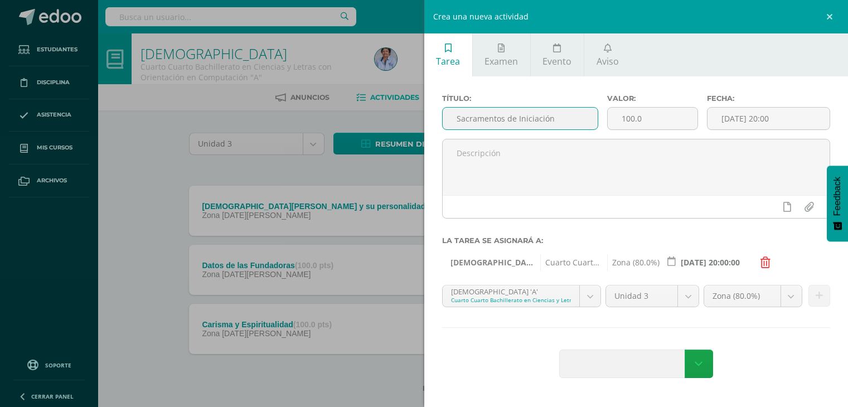
select select "126589"
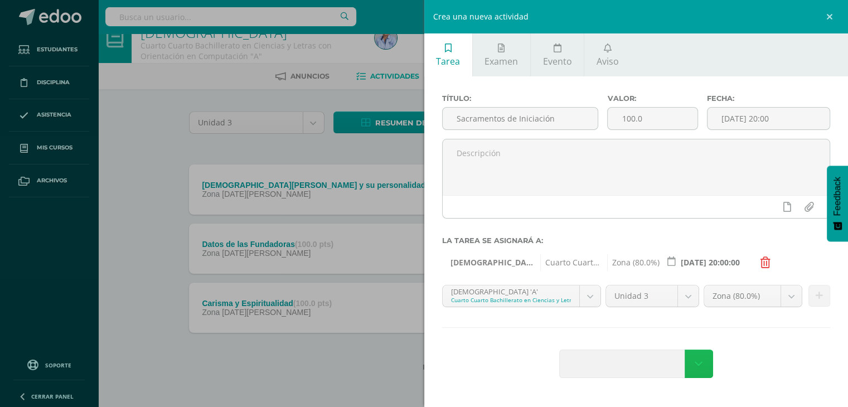
click at [700, 360] on icon at bounding box center [699, 364] width 8 height 12
click at [768, 356] on div "Agregar tarea" at bounding box center [636, 365] width 389 height 31
click at [760, 259] on icon at bounding box center [765, 262] width 10 height 11
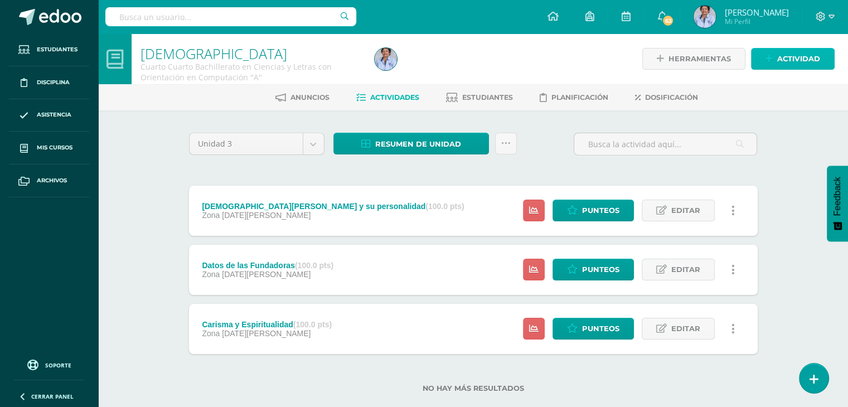
click at [789, 53] on span "Actividad" at bounding box center [798, 59] width 43 height 21
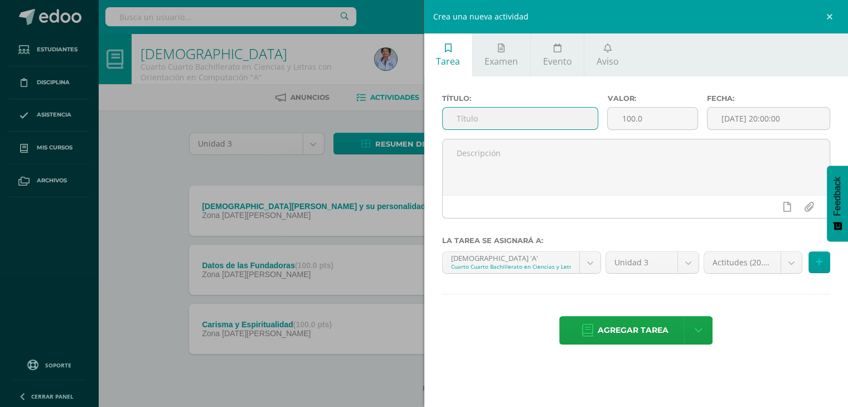
click at [460, 113] on input "text" at bounding box center [521, 119] width 156 height 22
type input "Sacramentos de Iniciación"
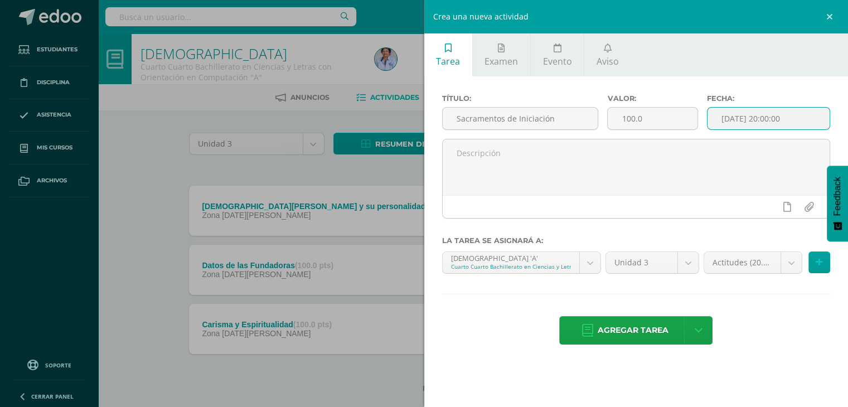
click at [751, 117] on input "[DATE] 20:00:00" at bounding box center [768, 119] width 123 height 22
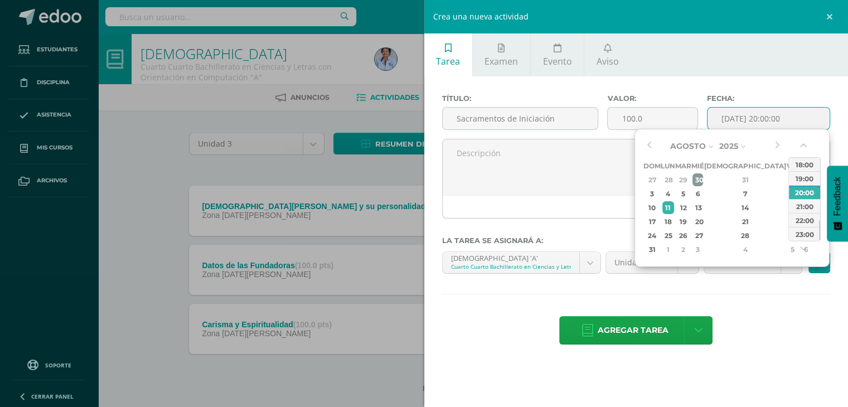
click at [702, 177] on div "30" at bounding box center [697, 179] width 10 height 13
type input "2025-07-30 20:00"
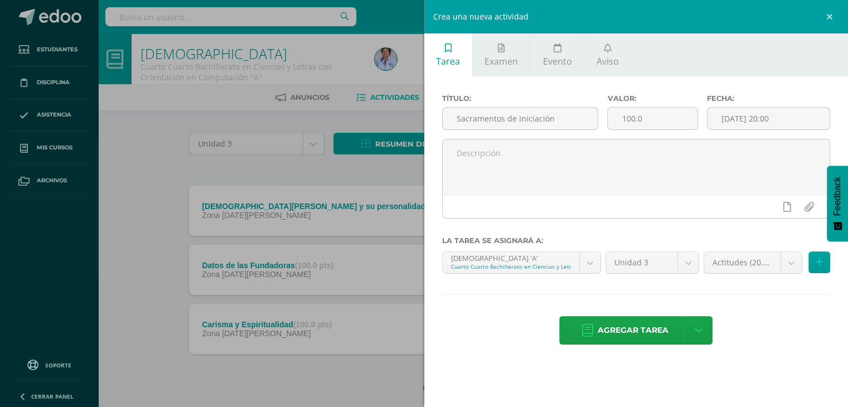
click at [760, 294] on div "Título: Sacramentos de Iniciación Valor: 100.0 Fecha: 2025-07-30 20:00 La tarea…" at bounding box center [636, 220] width 424 height 288
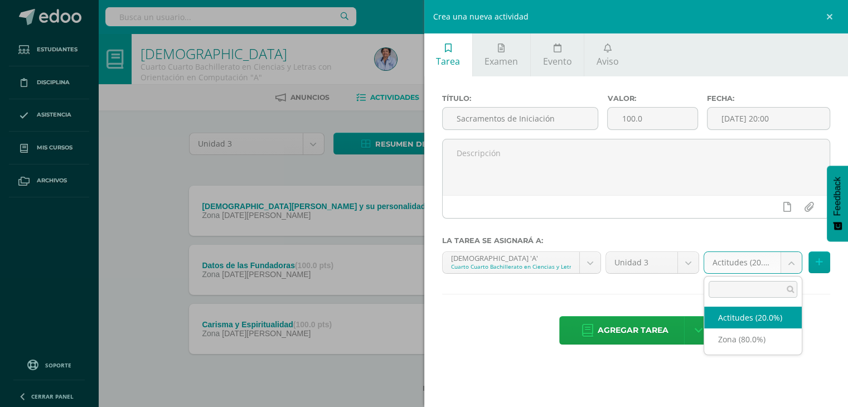
click at [788, 259] on body "Estudiantes Disciplina Asistencia Mis cursos Archivos Soporte Centro de ayuda Ú…" at bounding box center [424, 214] width 848 height 428
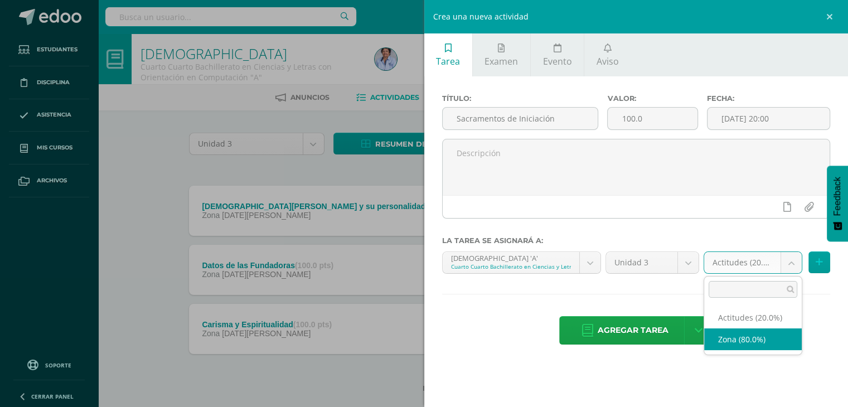
select select "126589"
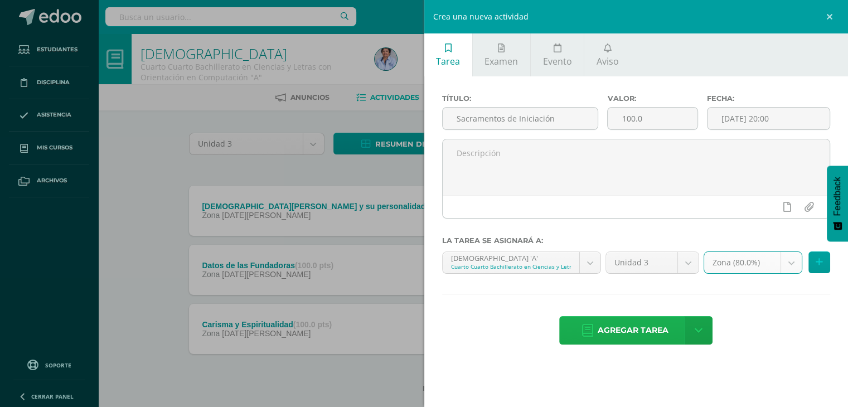
click at [644, 327] on span "Agregar tarea" at bounding box center [633, 330] width 71 height 27
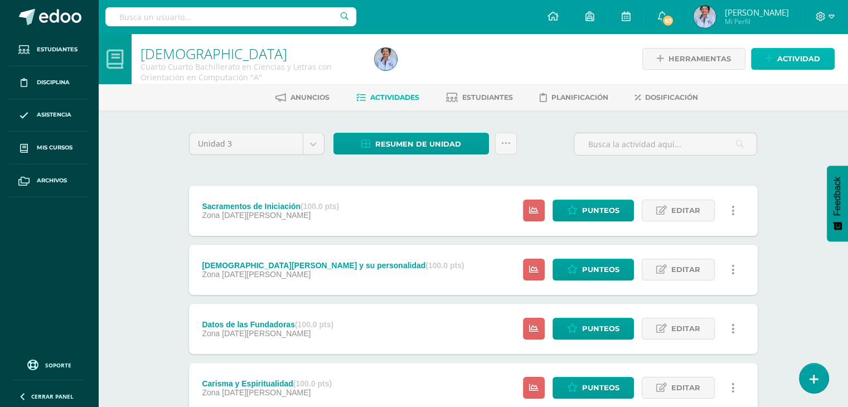
click at [797, 54] on span "Actividad" at bounding box center [798, 59] width 43 height 21
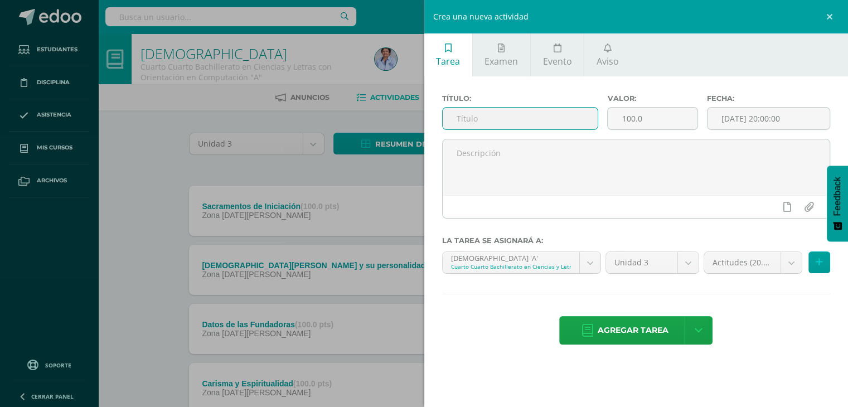
click at [467, 121] on input "text" at bounding box center [521, 119] width 156 height 22
type input "[PERSON_NAME]"
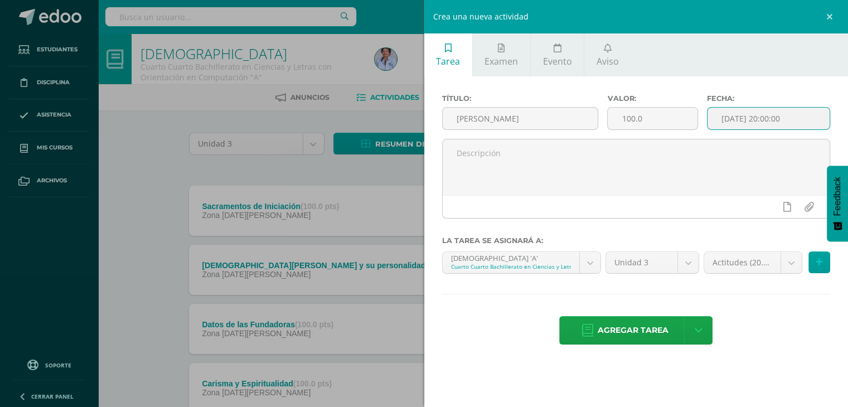
click at [754, 117] on input "[DATE] 20:00:00" at bounding box center [768, 119] width 123 height 22
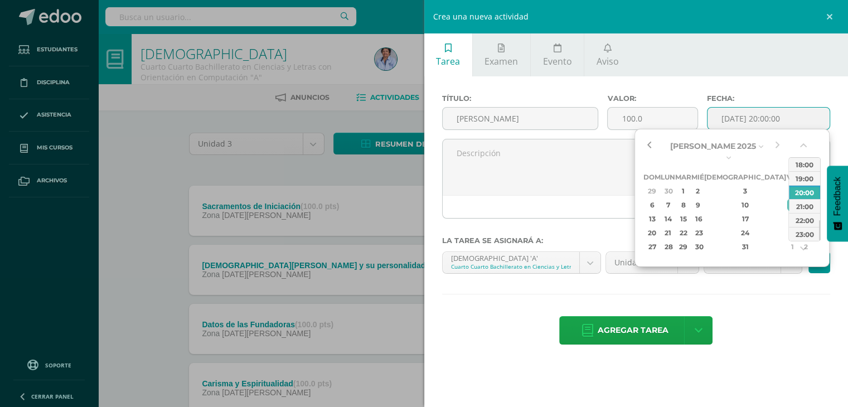
click at [649, 141] on button "button" at bounding box center [648, 146] width 11 height 17
click at [702, 212] on div "16" at bounding box center [697, 218] width 10 height 13
type input "2025-07-16 20:00"
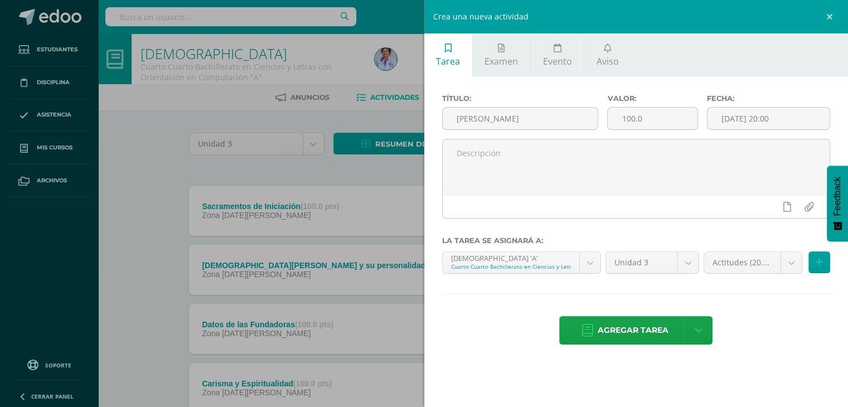
click at [754, 297] on div "Título: Espíritu Santo Valor: 100.0 Fecha: 2025-07-16 20:00 La tarea se asignar…" at bounding box center [636, 220] width 424 height 288
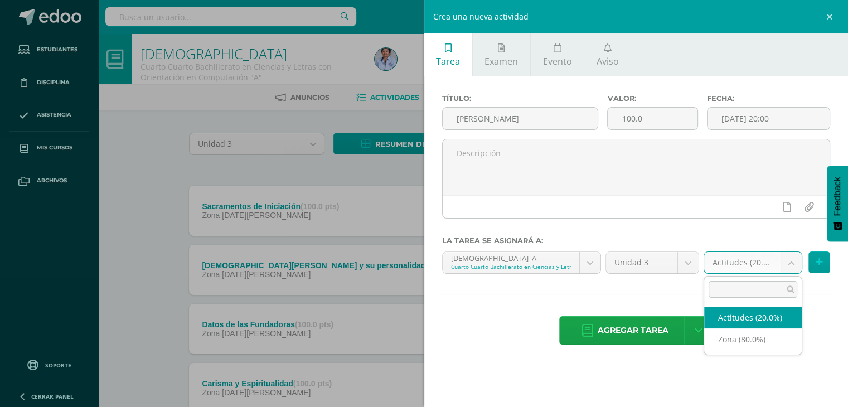
click at [791, 257] on body "Tarea asignada exitosamente Estudiantes Disciplina Asistencia Mis cursos Archiv…" at bounding box center [424, 243] width 848 height 487
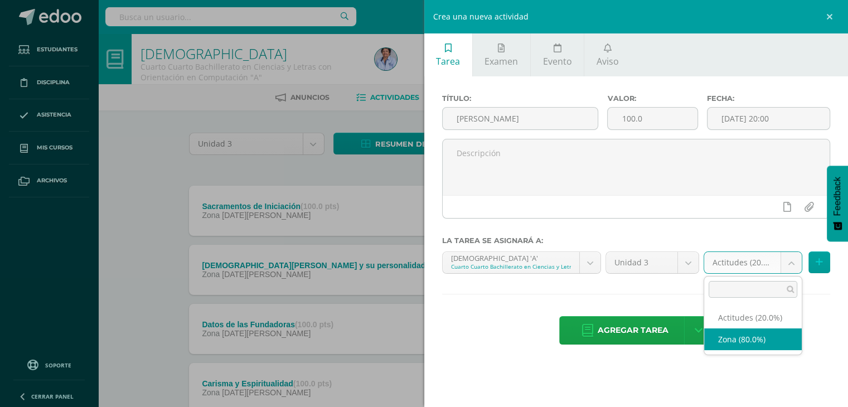
select select "126589"
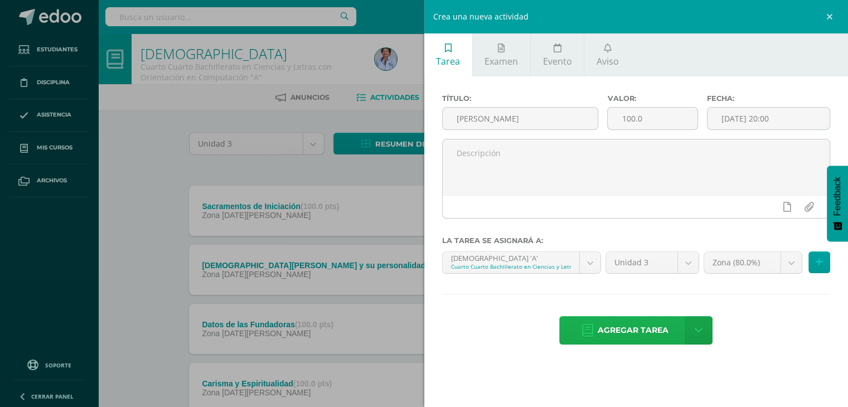
click at [620, 325] on span "Agregar tarea" at bounding box center [633, 330] width 71 height 27
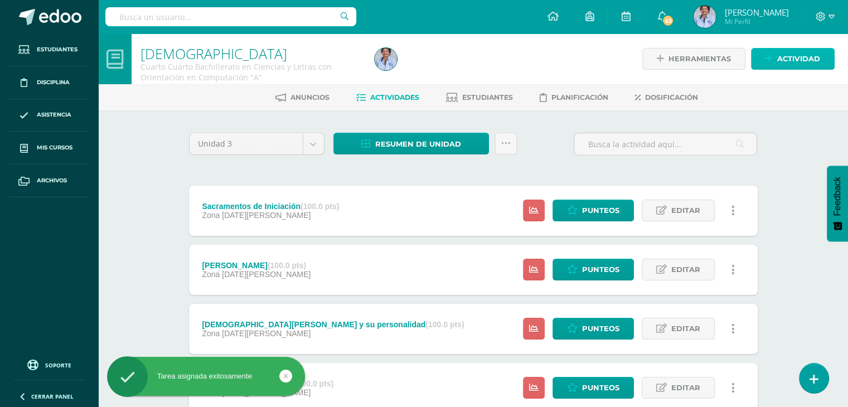
click at [792, 53] on span "Actividad" at bounding box center [798, 59] width 43 height 21
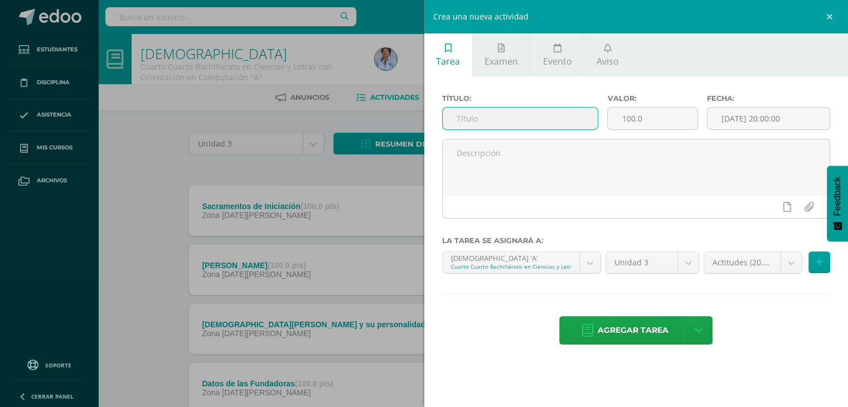
click at [493, 115] on input "text" at bounding box center [521, 119] width 156 height 22
type input "Jesús de Nazaret su misión"
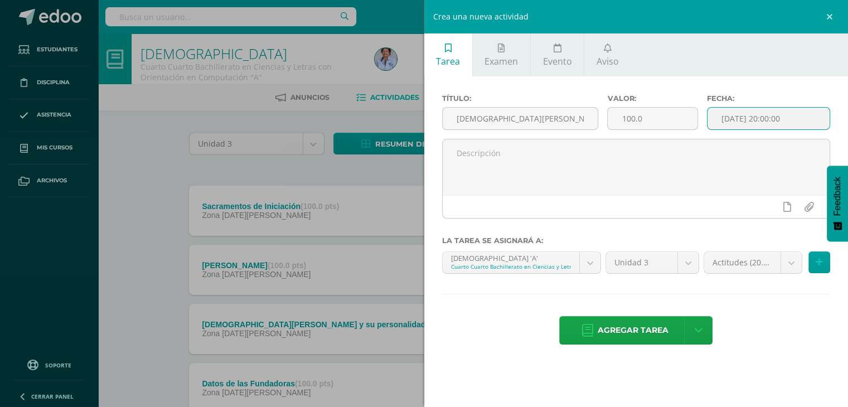
click at [739, 114] on input "[DATE] 20:00:00" at bounding box center [768, 119] width 123 height 22
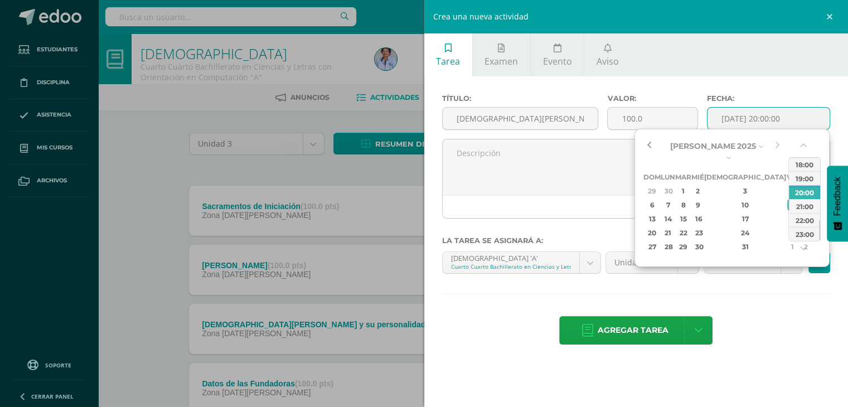
click at [650, 140] on button "button" at bounding box center [648, 146] width 11 height 17
click at [731, 226] on div "24" at bounding box center [745, 232] width 66 height 13
type input "2025-07-24 20:00"
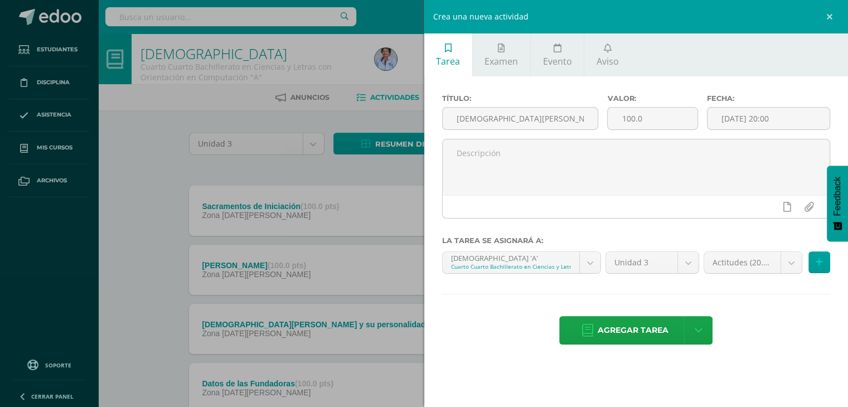
click at [754, 286] on div "Título: Jesús de Nazaret su misión Valor: 100.0 Fecha: 2025-07-24 20:00 La tare…" at bounding box center [636, 220] width 424 height 288
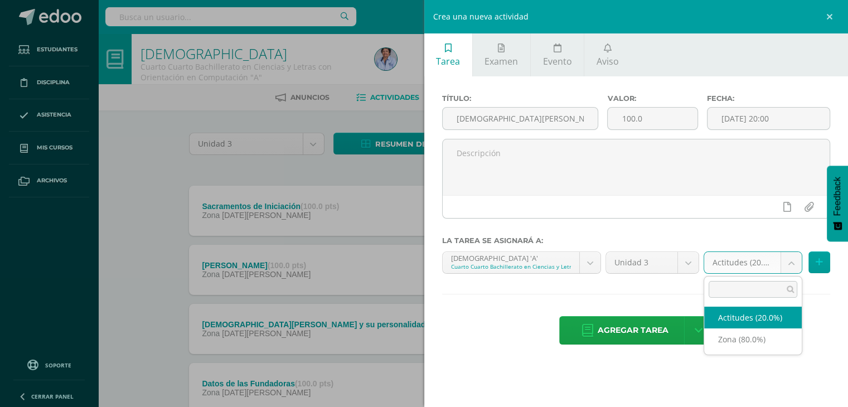
click at [789, 259] on body "Tarea asignada exitosamente Estudiantes Disciplina Asistencia Mis cursos Archiv…" at bounding box center [424, 273] width 848 height 546
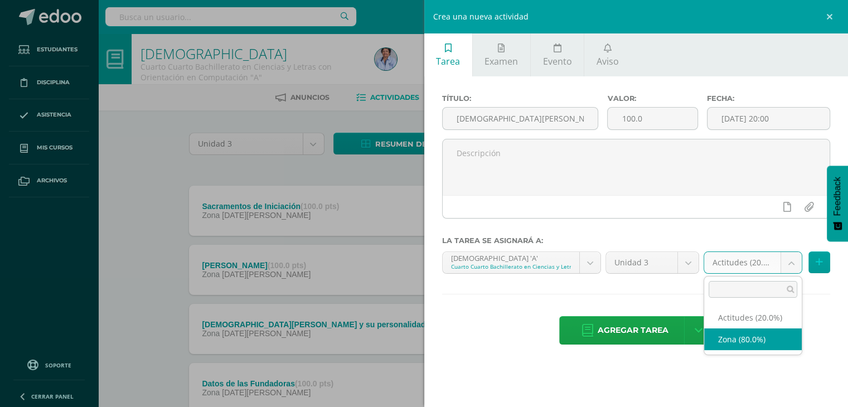
select select "126589"
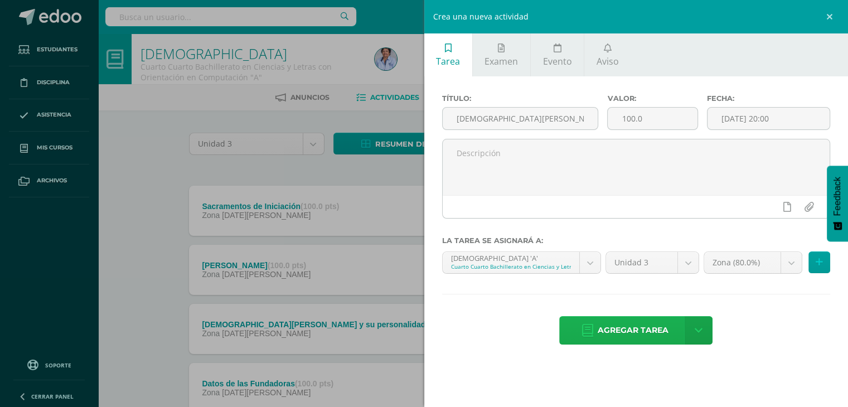
click at [650, 323] on span "Agregar tarea" at bounding box center [633, 330] width 71 height 27
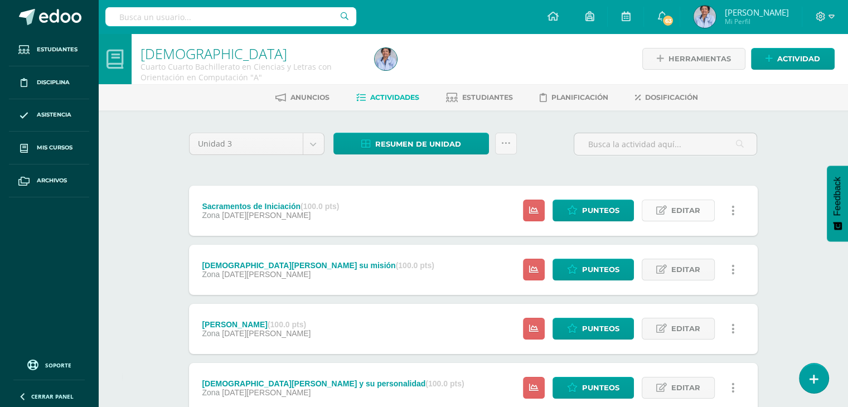
click at [683, 206] on span "Editar" at bounding box center [685, 210] width 29 height 21
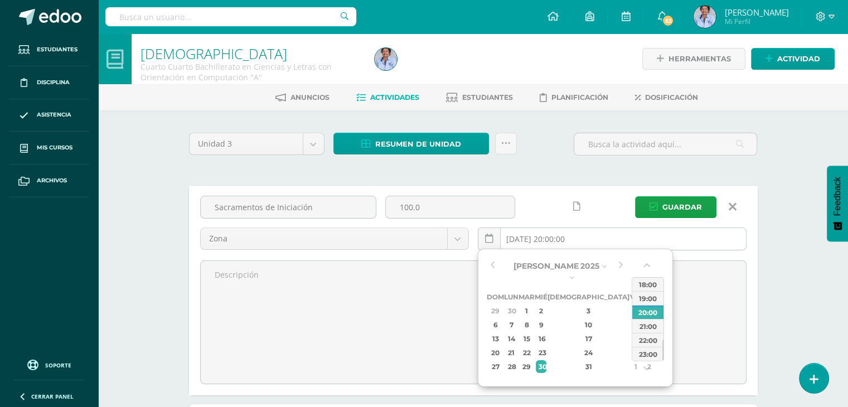
click at [547, 231] on input "2025-07-30 20:00:00" at bounding box center [612, 239] width 268 height 22
click at [578, 360] on div "31" at bounding box center [589, 366] width 66 height 13
type input "2025-07-31 20:00"
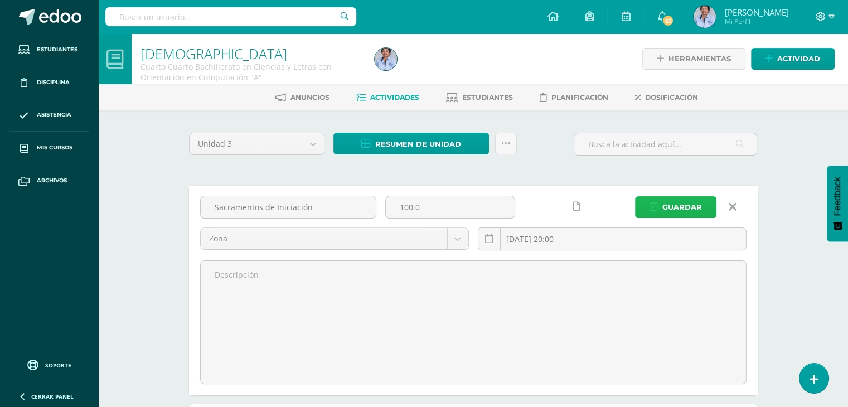
click at [677, 201] on span "Guardar" at bounding box center [682, 207] width 40 height 21
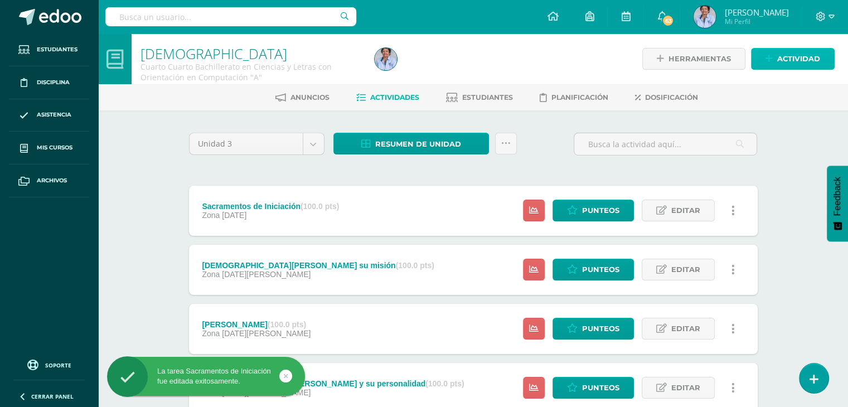
click at [803, 56] on span "Actividad" at bounding box center [798, 59] width 43 height 21
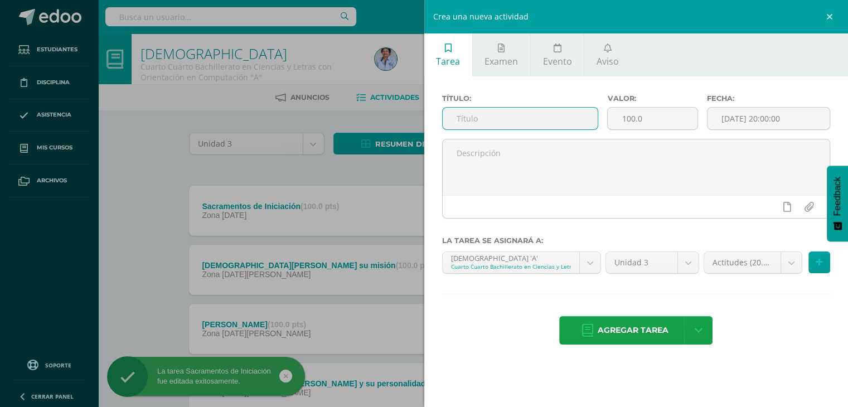
click at [552, 121] on input "text" at bounding box center [521, 119] width 156 height 22
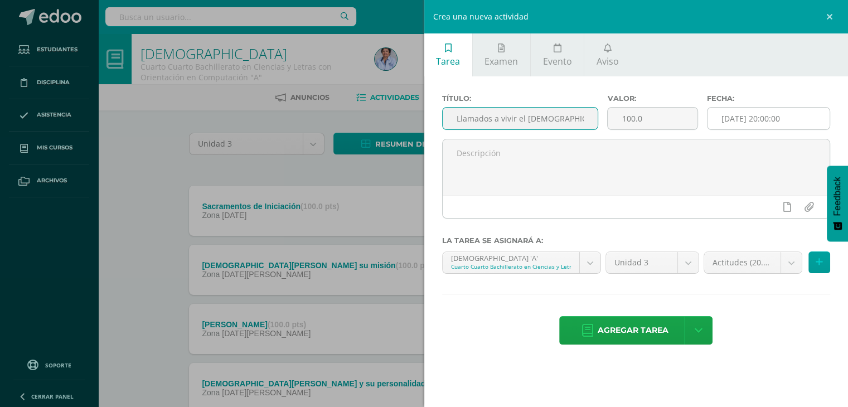
type input "Llamados a vivir el [DEMOGRAPHIC_DATA]"
click at [768, 113] on input "[DATE] 20:00:00" at bounding box center [768, 119] width 123 height 22
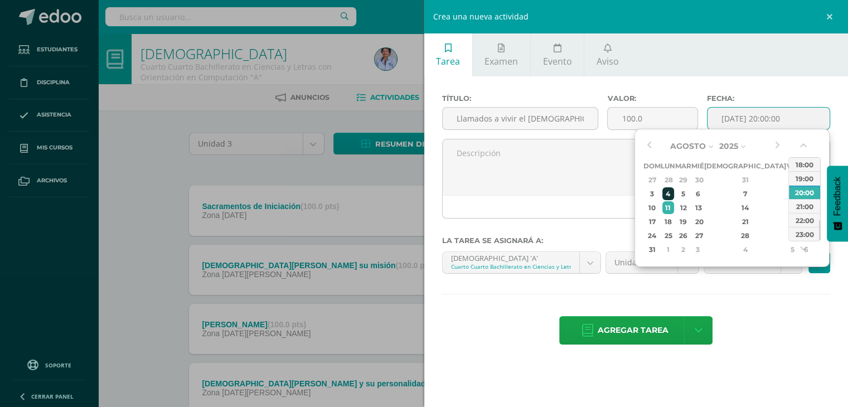
click at [670, 191] on div "4" at bounding box center [668, 193] width 12 height 13
type input "2025-08-04 20:00"
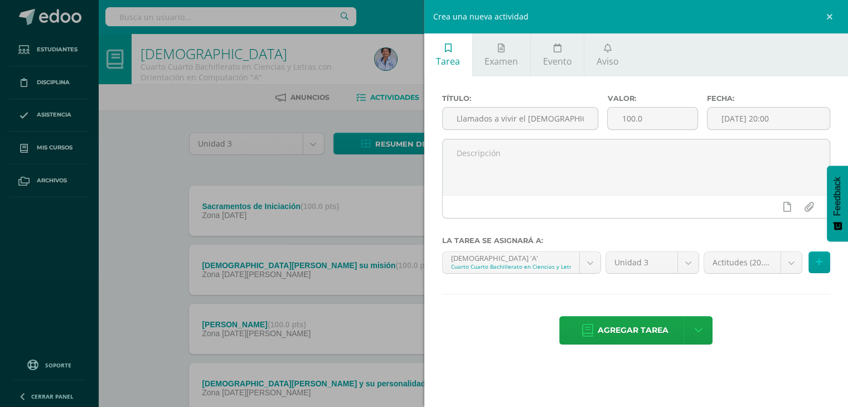
click at [764, 298] on div "Título: Llamados a vivir el Evangelio Valor: 100.0 Fecha: 2025-08-04 20:00 La t…" at bounding box center [636, 220] width 424 height 288
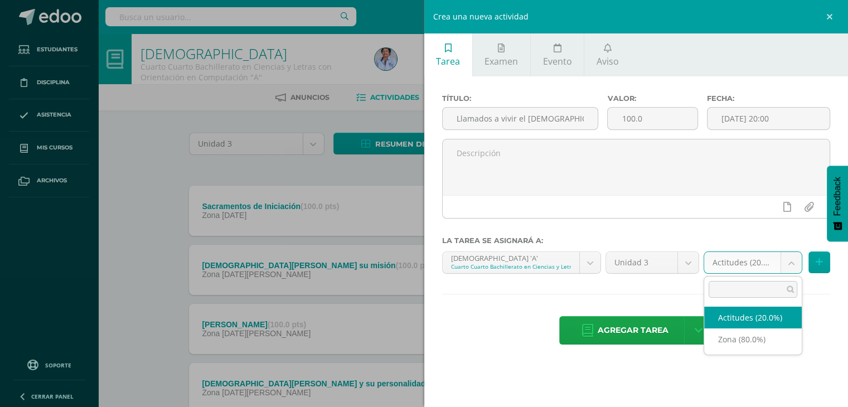
click at [790, 259] on body "La tarea Sacramentos de Iniciación fue editada exitosamente. Estudiantes Discip…" at bounding box center [424, 302] width 848 height 605
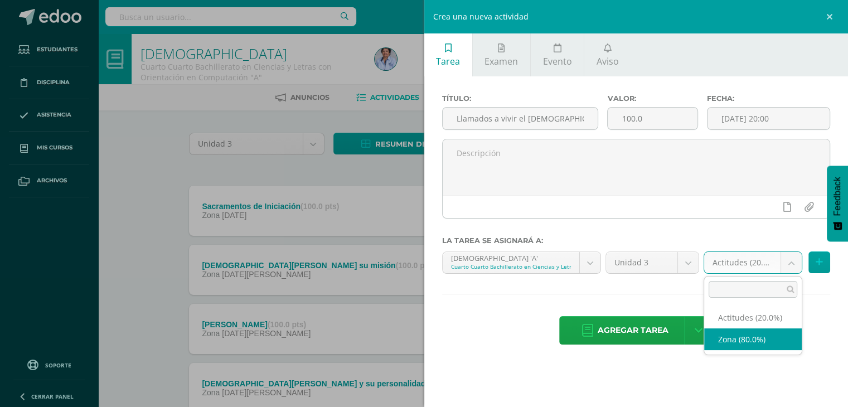
select select "126589"
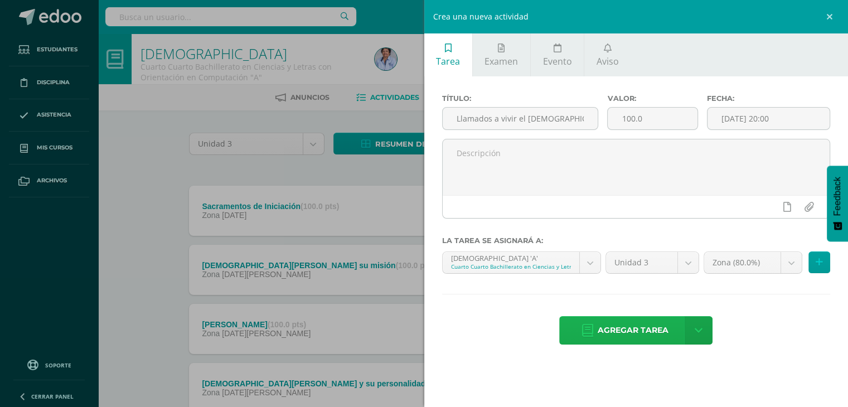
click at [604, 323] on span "Agregar tarea" at bounding box center [633, 330] width 71 height 27
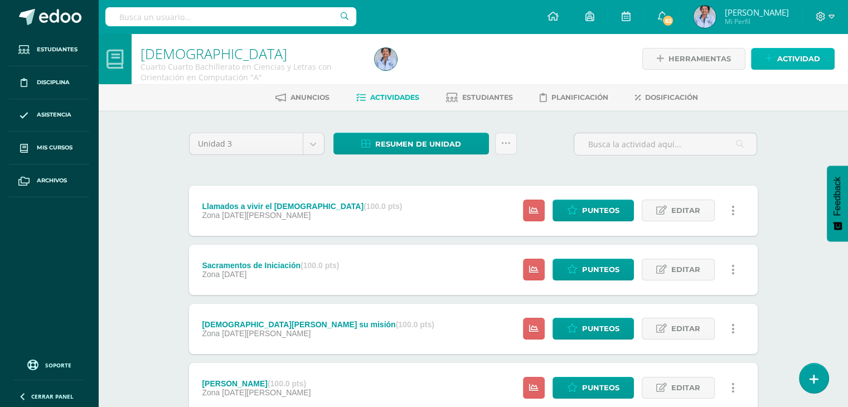
click at [786, 59] on span "Actividad" at bounding box center [798, 59] width 43 height 21
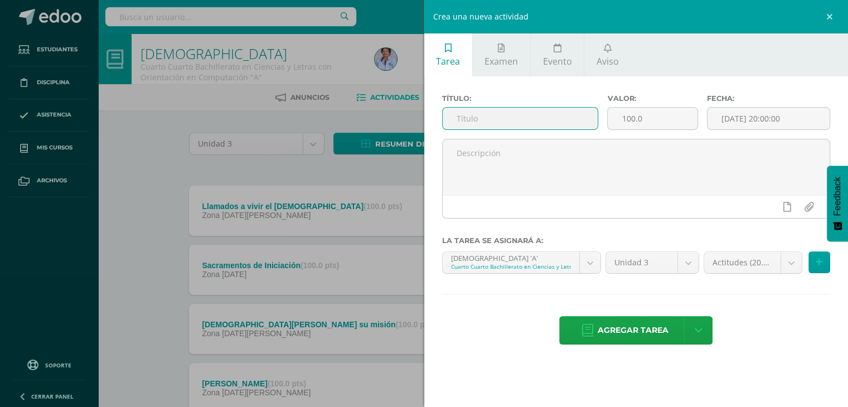
click at [492, 119] on input "text" at bounding box center [521, 119] width 156 height 22
type input "Ejercicios en el cuaderno"
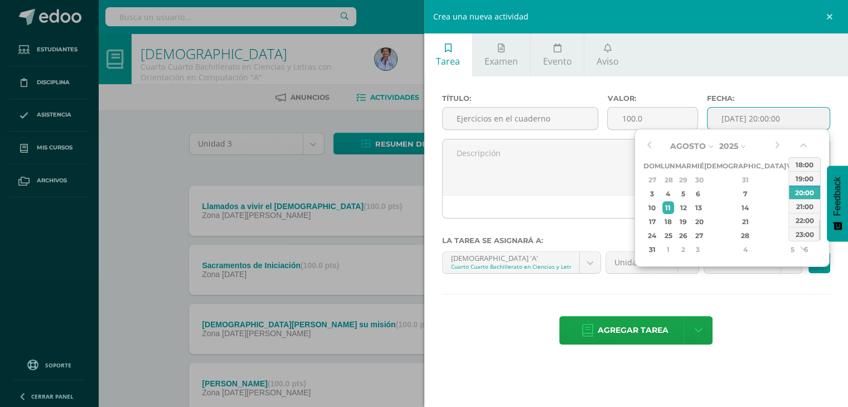
click at [728, 121] on input "[DATE] 20:00:00" at bounding box center [768, 119] width 123 height 22
click at [728, 203] on div "14" at bounding box center [745, 207] width 66 height 13
type input "[DATE] 20:00"
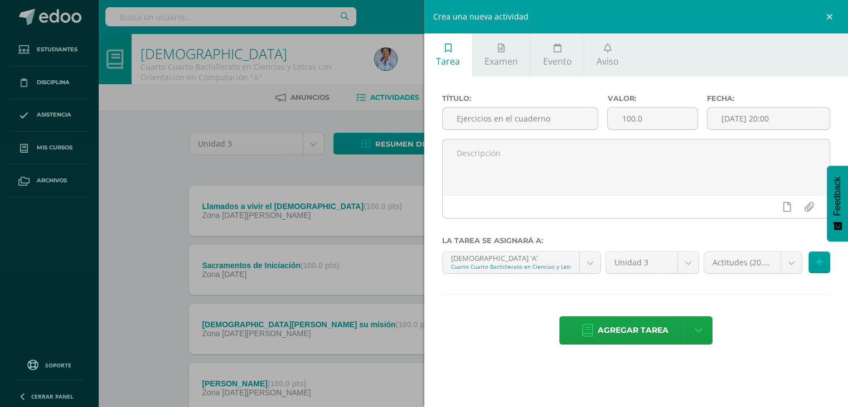
click at [741, 295] on div "Título: Ejercicios en el cuaderno Valor: 100.0 Fecha: [DATE] 20:00 La tarea se …" at bounding box center [636, 220] width 424 height 288
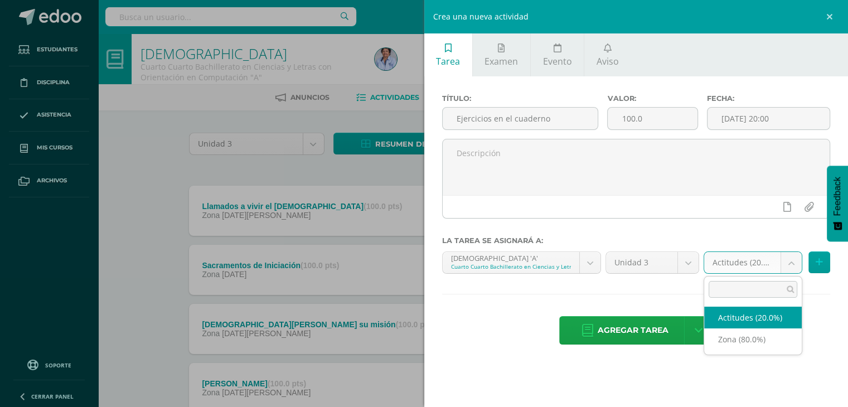
click at [793, 259] on body "Tarea asignada exitosamente Estudiantes Disciplina Asistencia Mis cursos Archiv…" at bounding box center [424, 332] width 848 height 665
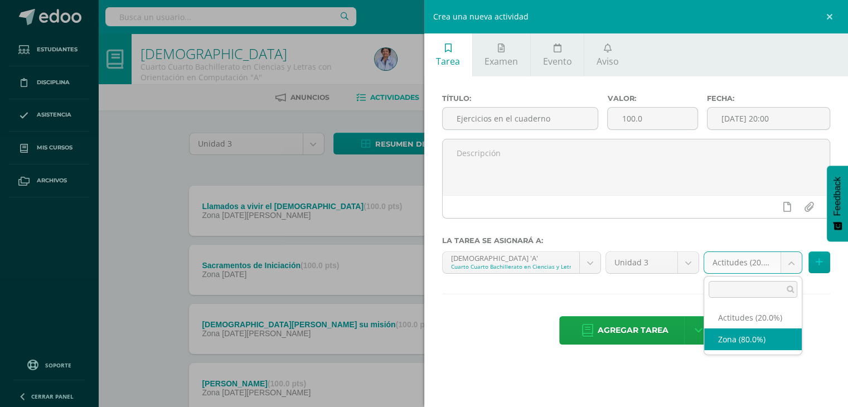
select select "126589"
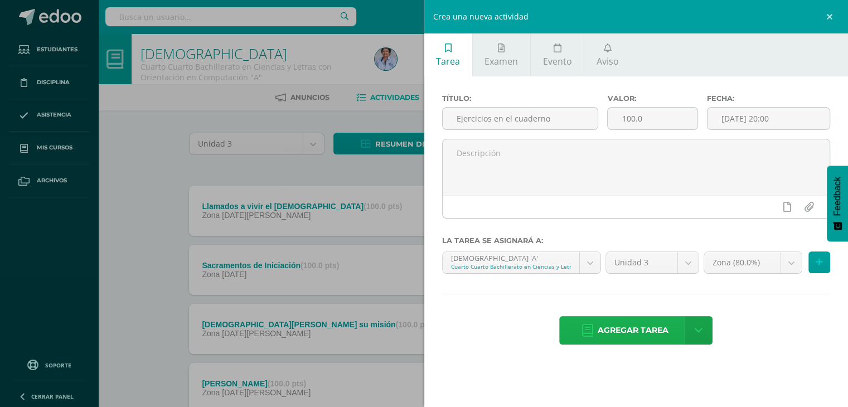
click at [647, 331] on span "Agregar tarea" at bounding box center [633, 330] width 71 height 27
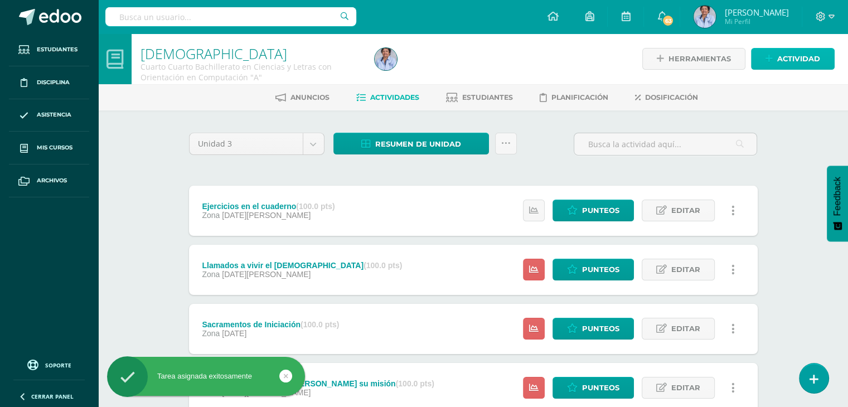
click at [807, 54] on span "Actividad" at bounding box center [798, 59] width 43 height 21
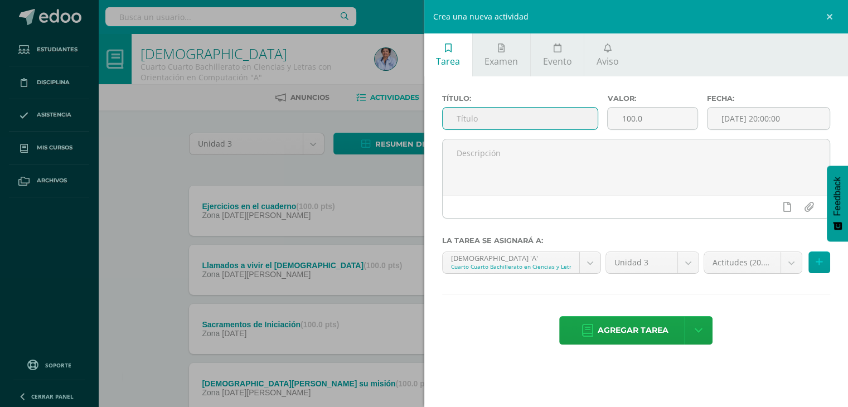
click at [505, 121] on input "text" at bounding box center [521, 119] width 156 height 22
type input "Actitud de Respeto"
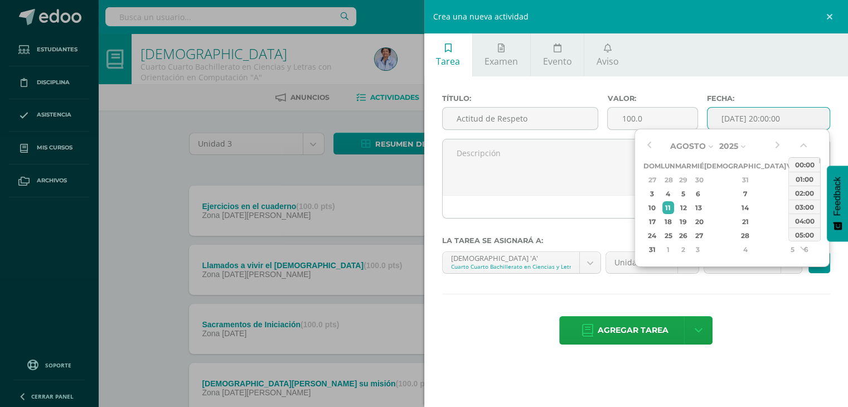
click at [769, 120] on input "[DATE] 20:00:00" at bounding box center [768, 119] width 123 height 22
click at [733, 203] on div "14" at bounding box center [745, 207] width 66 height 13
type input "[DATE] 20:00"
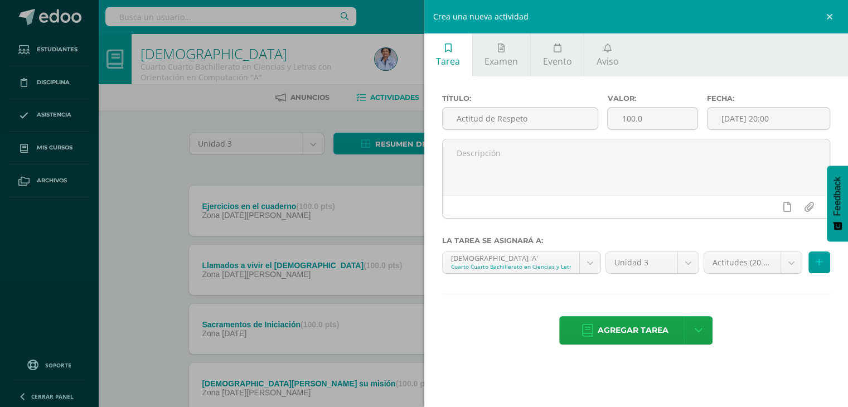
click at [770, 286] on div "Título: Actitud de Respeto Valor: 100.0 Fecha: 2025-08-14 20:00 La tarea se asi…" at bounding box center [636, 220] width 424 height 288
click at [616, 329] on span "Agregar tarea" at bounding box center [633, 330] width 71 height 27
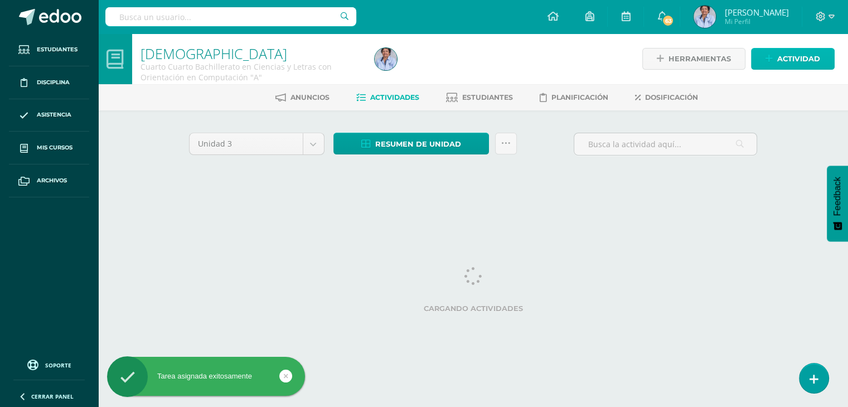
click at [789, 54] on span "Actividad" at bounding box center [798, 59] width 43 height 21
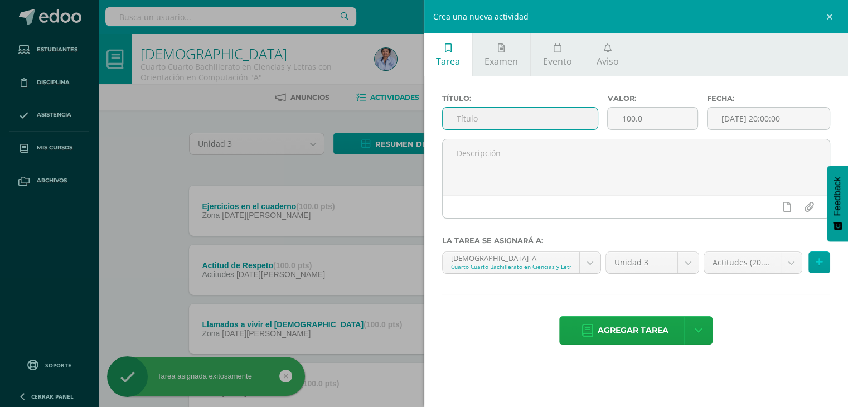
click at [468, 118] on input "text" at bounding box center [521, 119] width 156 height 22
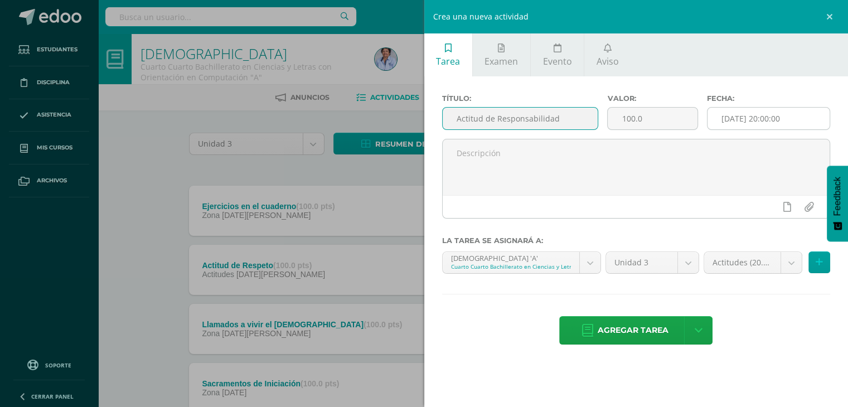
type input "Actitud de Responsabilidad"
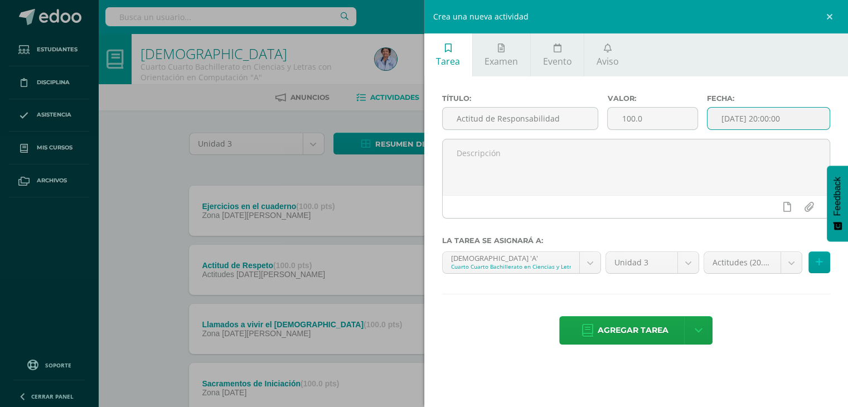
click at [722, 109] on input "[DATE] 20:00:00" at bounding box center [768, 119] width 123 height 22
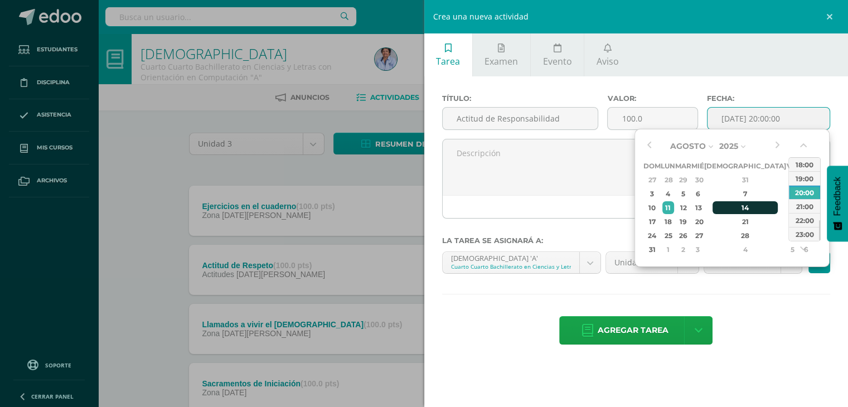
click at [730, 205] on div "14" at bounding box center [745, 207] width 66 height 13
type input "[DATE] 20:00"
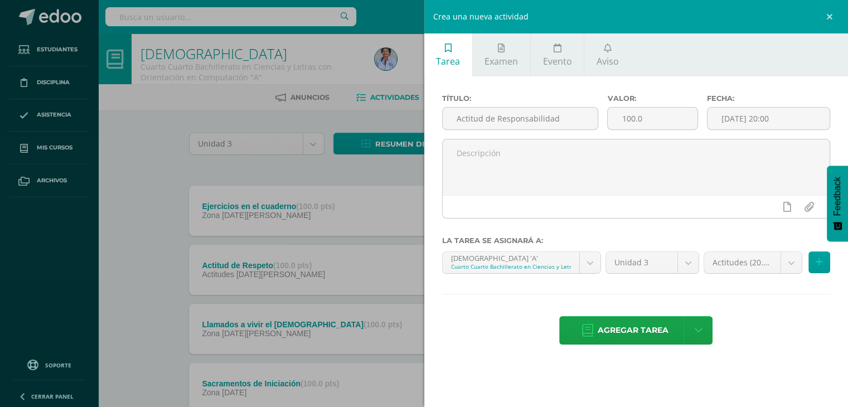
click at [759, 288] on div "Título: Actitud de Responsabilidad Valor: 100.0 Fecha: 2025-08-14 20:00 La tare…" at bounding box center [636, 220] width 424 height 288
click at [635, 319] on span "Agregar tarea" at bounding box center [633, 330] width 71 height 27
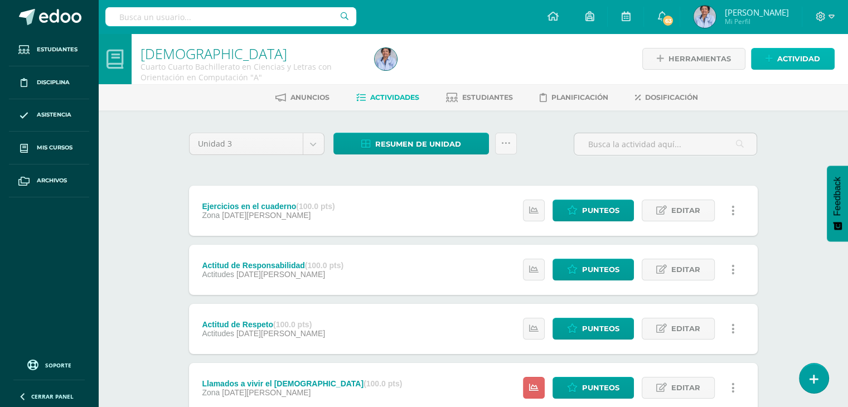
click at [793, 56] on span "Actividad" at bounding box center [798, 59] width 43 height 21
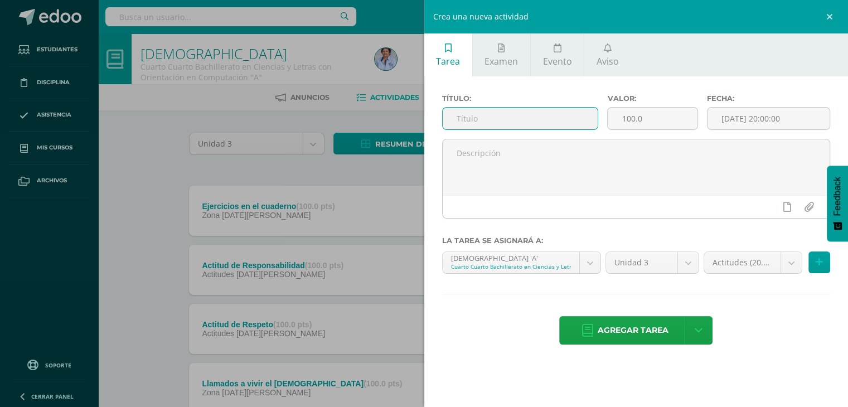
click at [498, 116] on input "text" at bounding box center [521, 119] width 156 height 22
type input "Actitud de Interés y escucha"
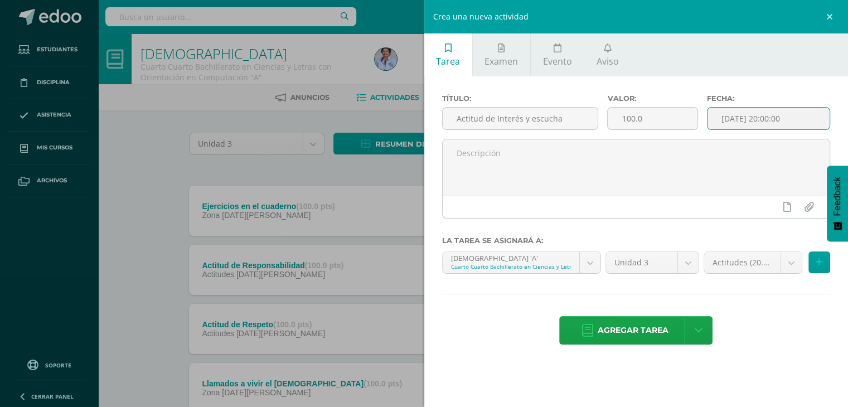
click at [720, 112] on input "[DATE] 20:00:00" at bounding box center [768, 119] width 123 height 22
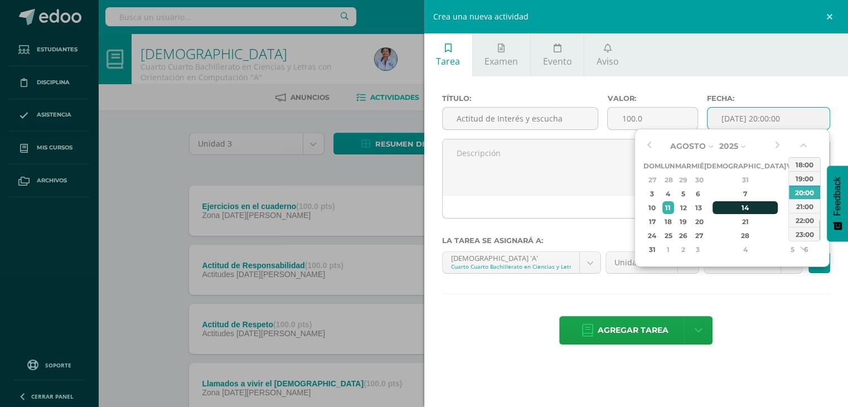
click at [731, 205] on div "14" at bounding box center [745, 207] width 66 height 13
type input "[DATE] 20:00"
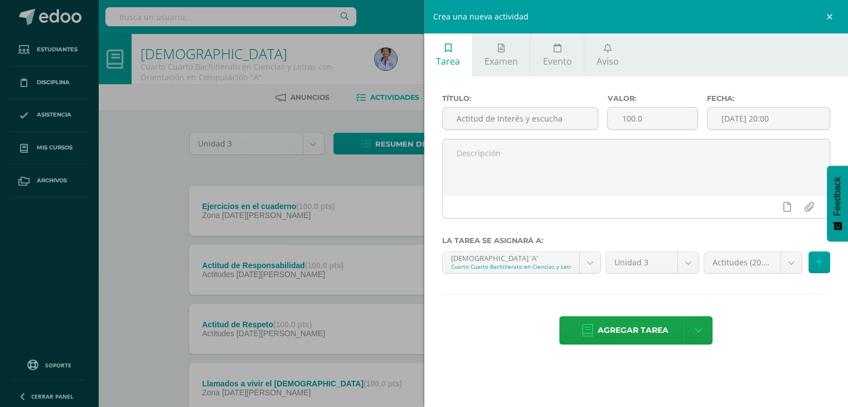
click at [774, 303] on div "Título: Actitud de Interés y escucha Valor: 100.0 Fecha: 2025-08-14 20:00 La ta…" at bounding box center [636, 220] width 424 height 288
click at [631, 319] on span "Agregar tarea" at bounding box center [633, 330] width 71 height 27
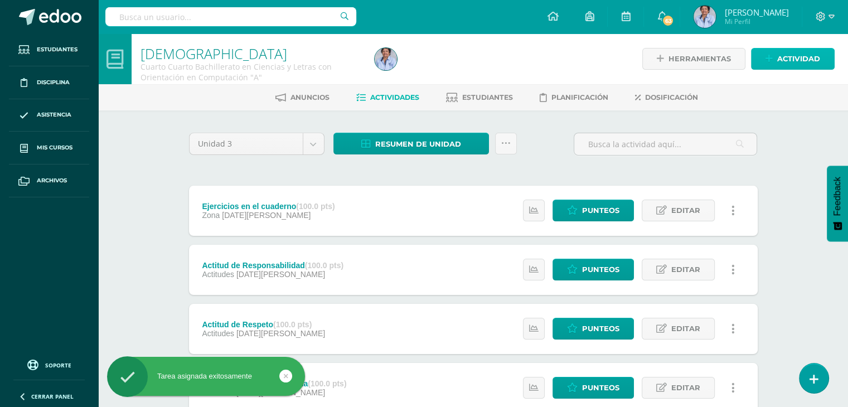
click at [808, 51] on span "Actividad" at bounding box center [798, 59] width 43 height 21
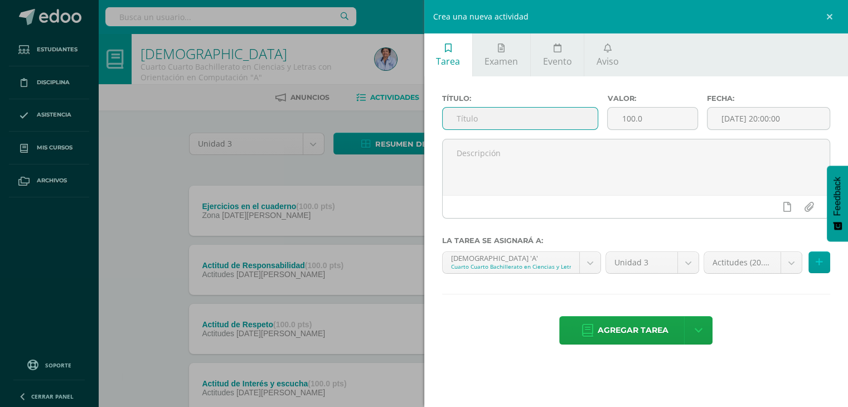
click at [536, 118] on input "text" at bounding box center [521, 119] width 156 height 22
type input "Actitud de Participación"
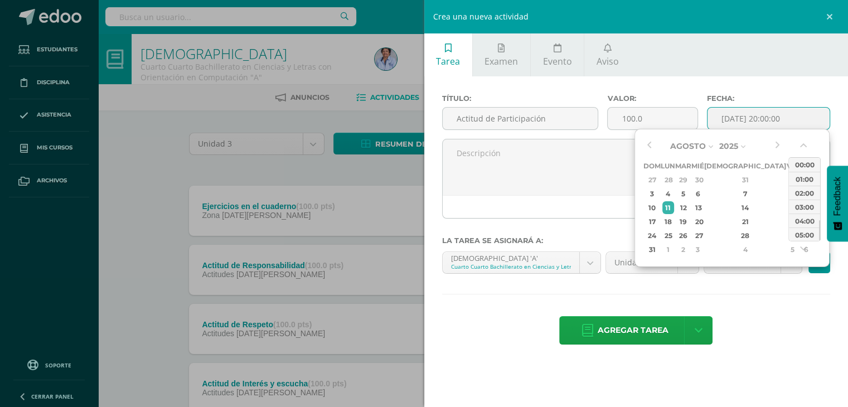
click at [745, 118] on input "[DATE] 20:00:00" at bounding box center [768, 119] width 123 height 22
click at [731, 204] on div "14" at bounding box center [745, 207] width 66 height 13
type input "2025-08-14 20:00"
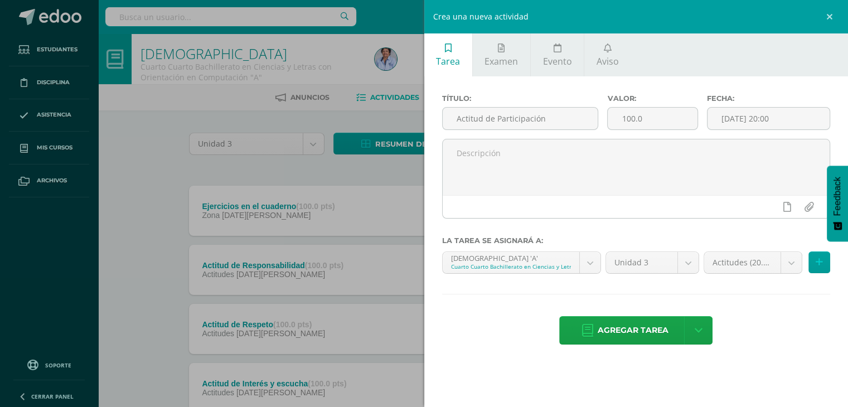
click at [758, 294] on hr at bounding box center [636, 294] width 389 height 1
click at [615, 326] on span "Agregar tarea" at bounding box center [633, 330] width 71 height 27
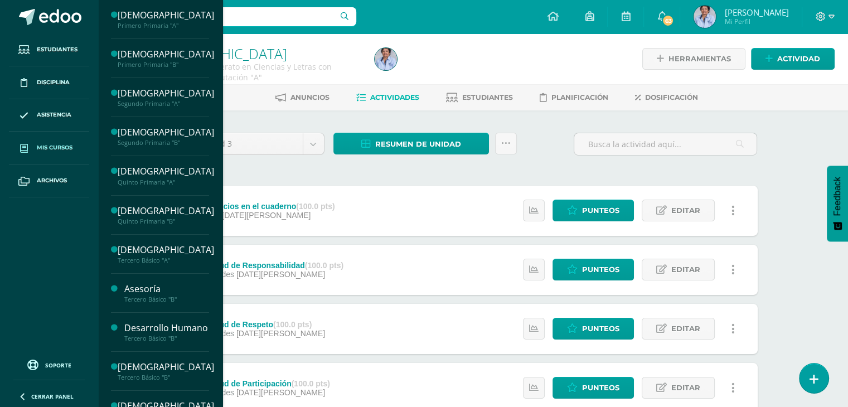
click at [61, 140] on link "Mis cursos" at bounding box center [49, 148] width 80 height 33
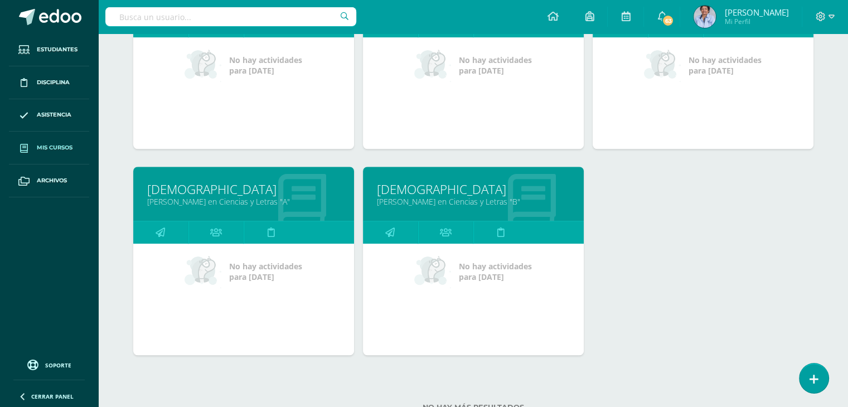
scroll to position [878, 0]
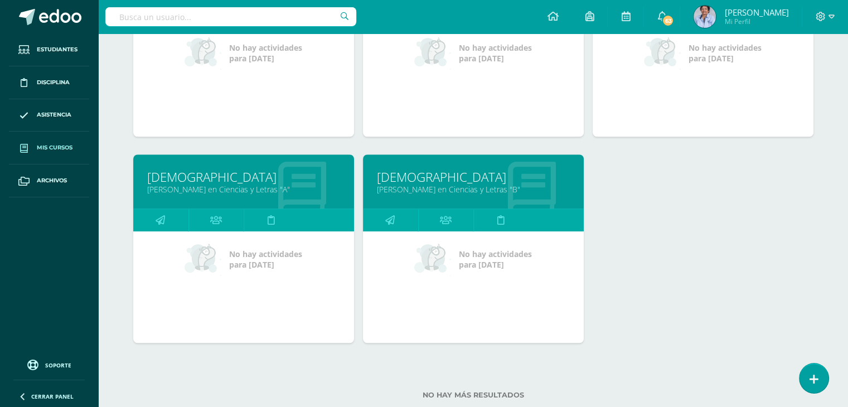
click at [244, 184] on link "[PERSON_NAME] en Ciencias y Letras "A"" at bounding box center [243, 189] width 193 height 11
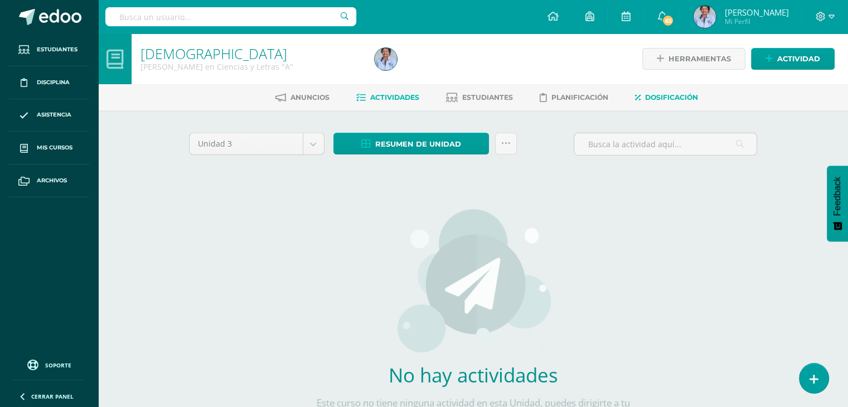
click at [675, 94] on span "Dosificación" at bounding box center [671, 97] width 53 height 8
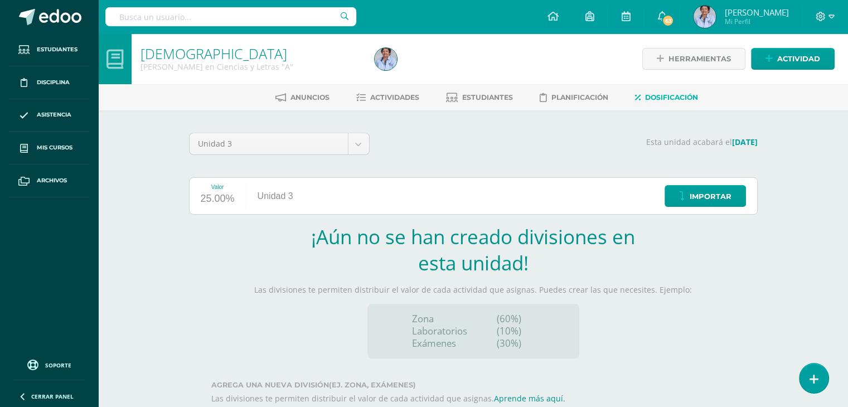
scroll to position [65, 0]
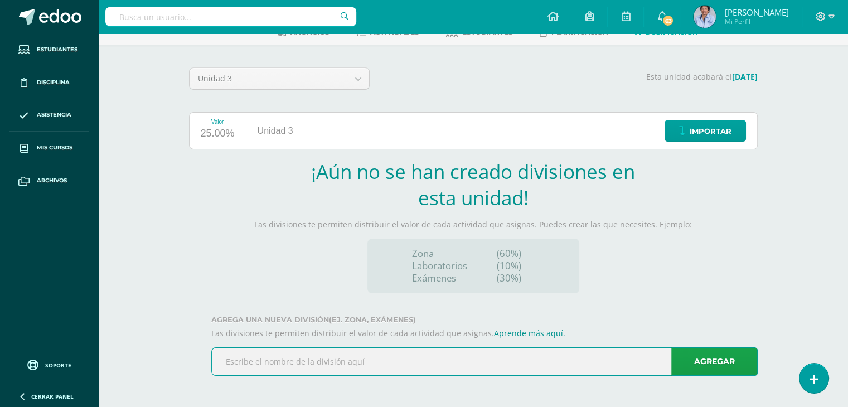
click at [341, 369] on input "text" at bounding box center [484, 361] width 545 height 27
type input "Zona"
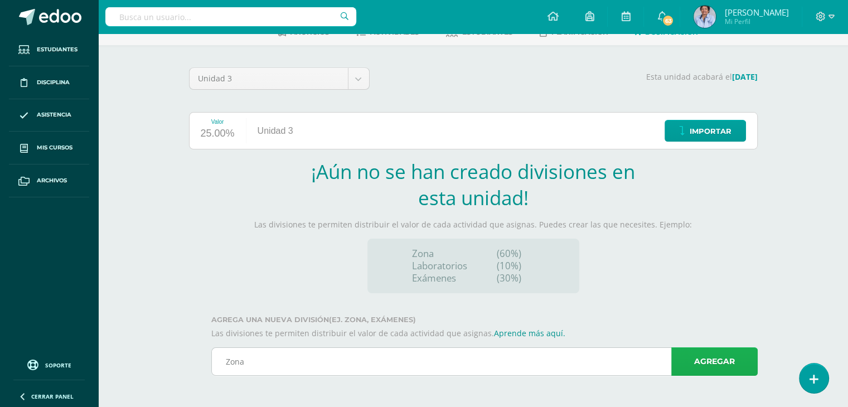
click at [719, 361] on link "Agregar" at bounding box center [714, 361] width 86 height 28
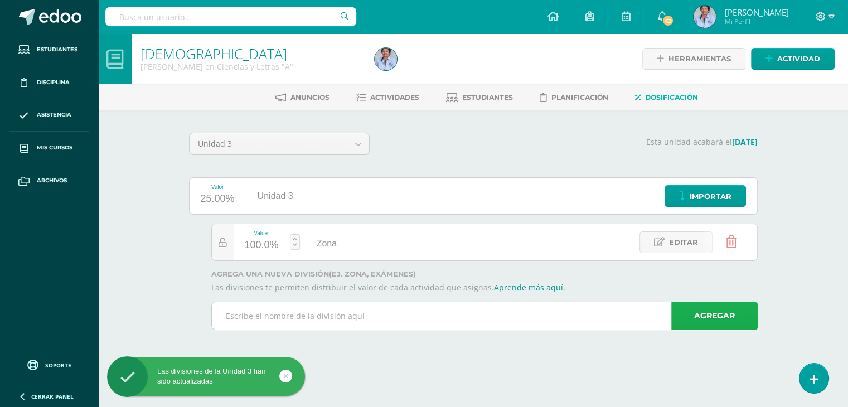
scroll to position [0, 0]
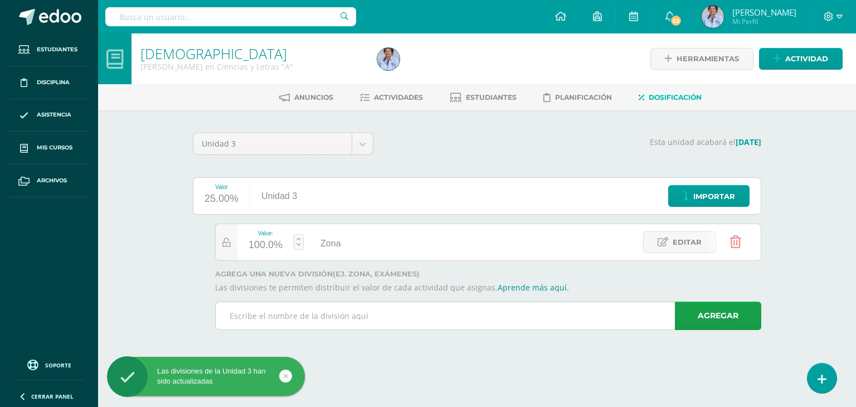
drag, startPoint x: 328, startPoint y: 299, endPoint x: 329, endPoint y: 316, distance: 16.8
click at [329, 316] on div "Agrega una nueva división (ej. Zona, Exámenes) Las divisiones te permiten distr…" at bounding box center [477, 304] width 569 height 69
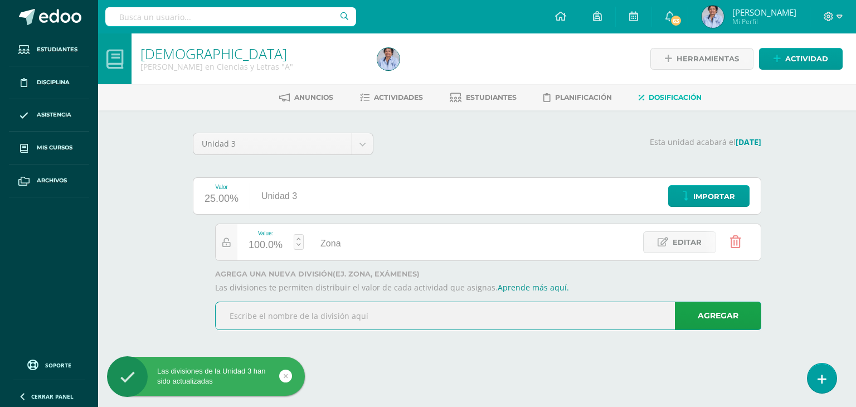
click at [329, 316] on input "text" at bounding box center [488, 315] width 545 height 27
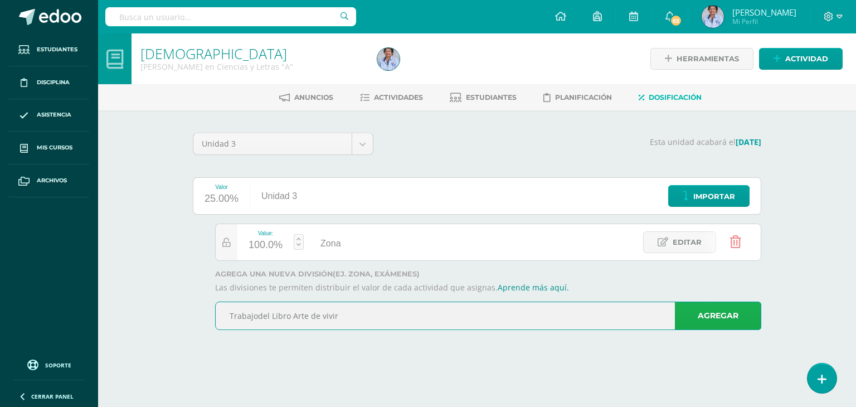
type input "Trabajodel Libro Arte de vivir"
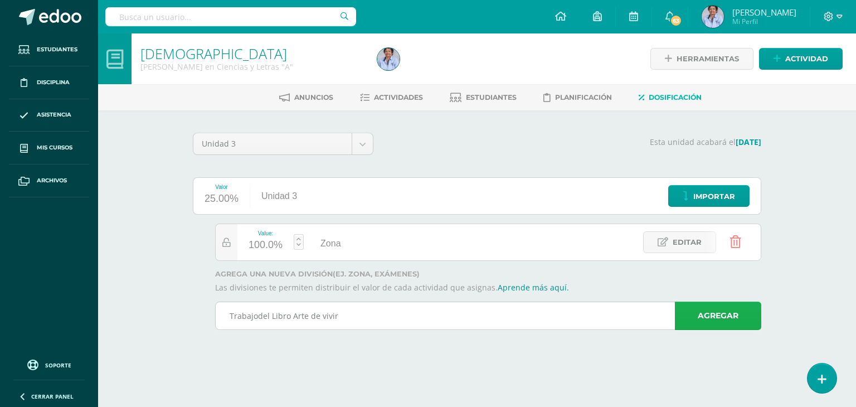
click at [702, 315] on link "Agregar" at bounding box center [718, 316] width 86 height 28
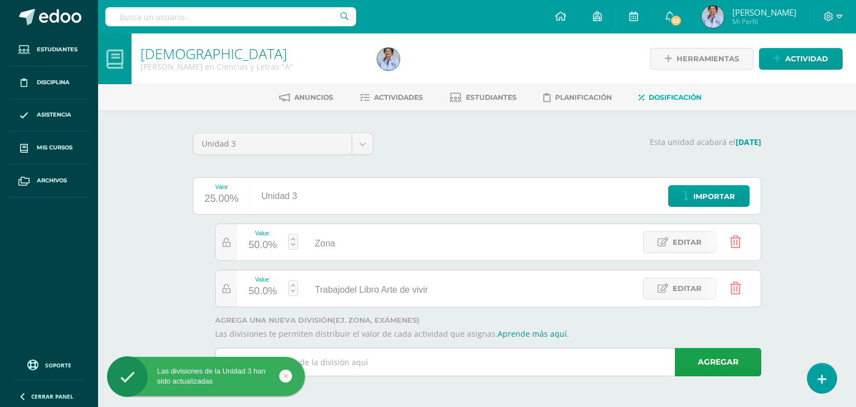
click at [502, 361] on input "text" at bounding box center [488, 361] width 545 height 27
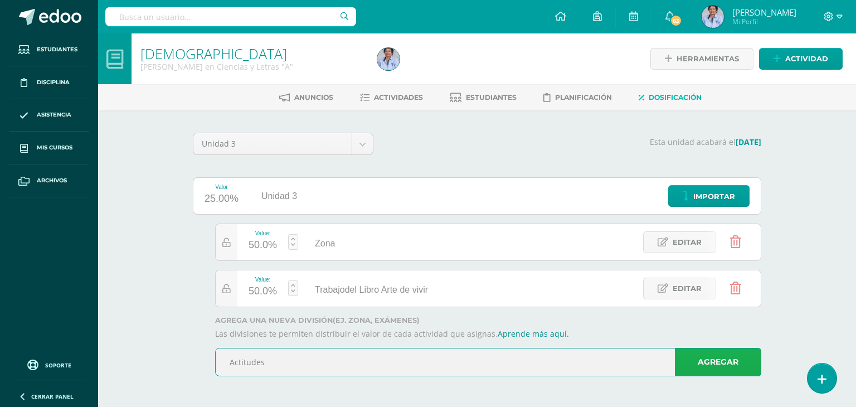
type input "Actitudes"
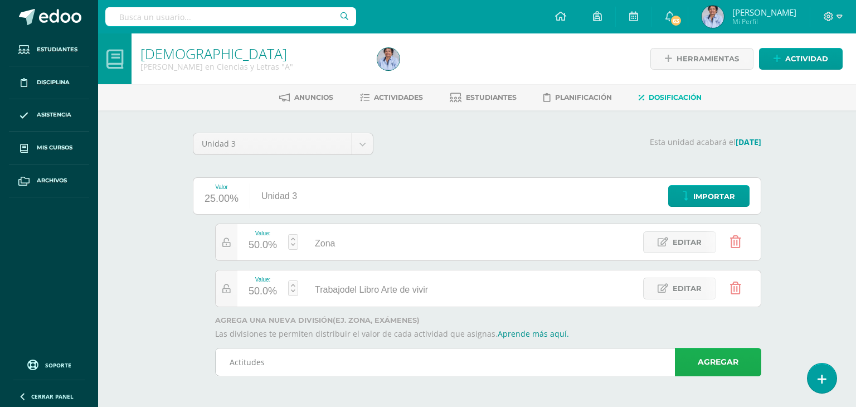
click at [728, 356] on link "Agregar" at bounding box center [718, 362] width 86 height 28
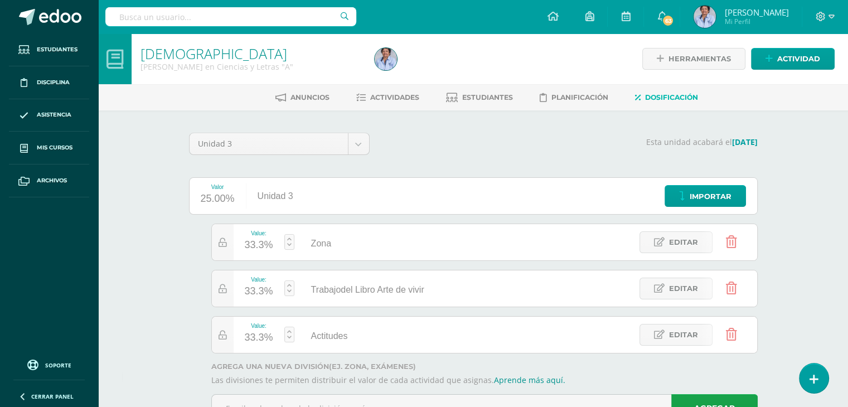
click at [289, 236] on link at bounding box center [289, 242] width 10 height 16
type input "60"
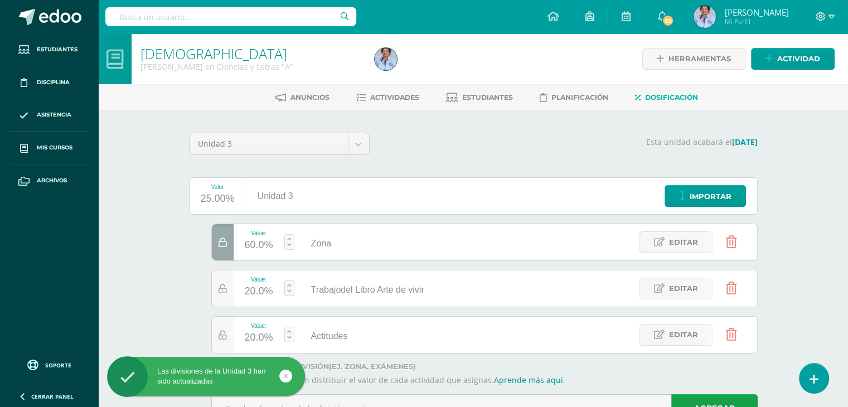
click at [253, 293] on div "20.0%" at bounding box center [259, 292] width 28 height 18
click at [142, 287] on div "Evangelización Quinto Quinto Bachillerato en Ciencias y Letras "A" Herramientas…" at bounding box center [473, 243] width 750 height 420
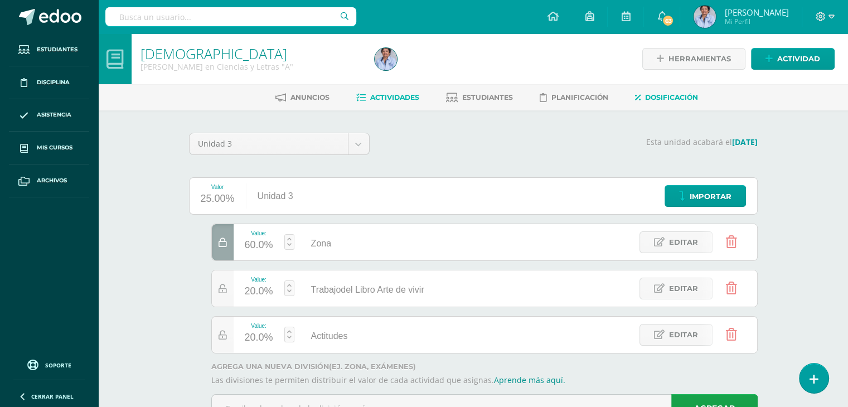
click at [393, 99] on span "Actividades" at bounding box center [394, 97] width 49 height 8
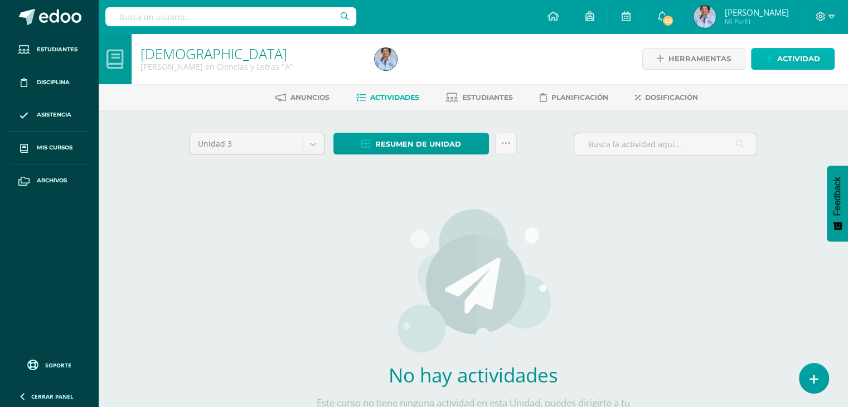
click at [783, 53] on span "Actividad" at bounding box center [798, 59] width 43 height 21
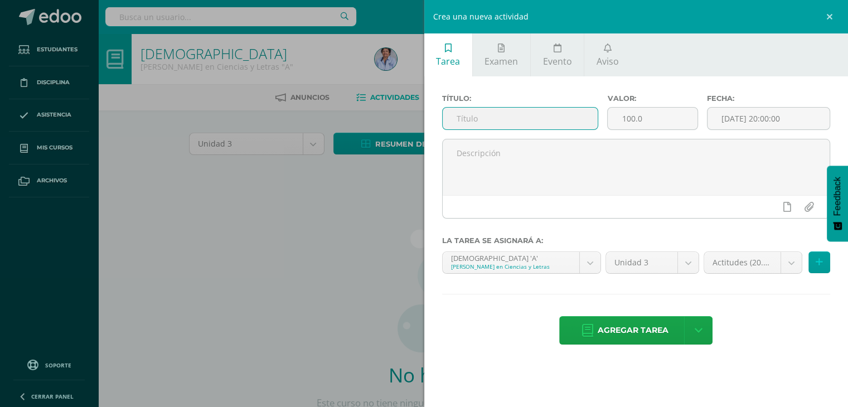
click at [518, 115] on input "text" at bounding box center [521, 119] width 156 height 22
type input "Trifolear de la Congregación"
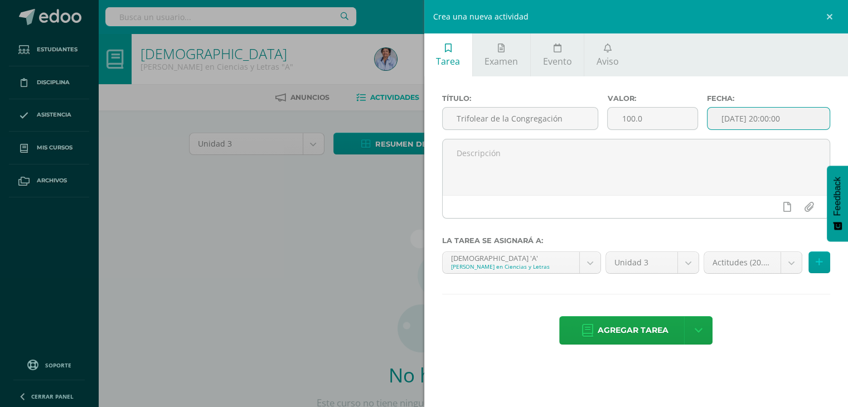
click at [763, 119] on input "[DATE] 20:00:00" at bounding box center [768, 119] width 123 height 22
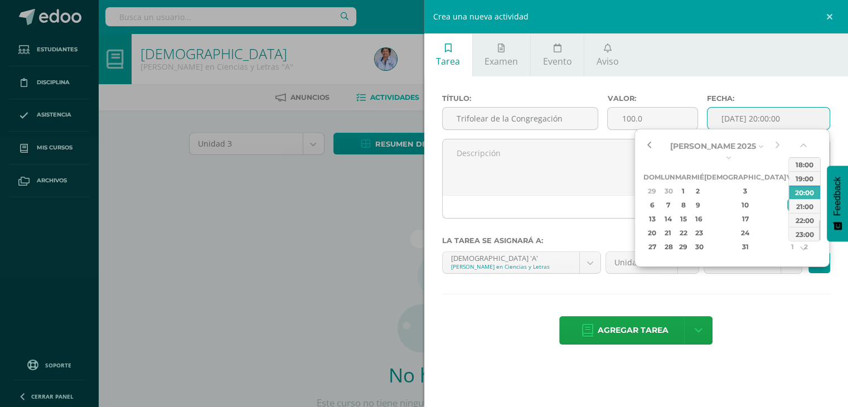
click at [649, 140] on button "button" at bounding box center [648, 146] width 11 height 17
click at [649, 231] on div "25" at bounding box center [652, 235] width 14 height 13
type input "2025-05-25 20:00"
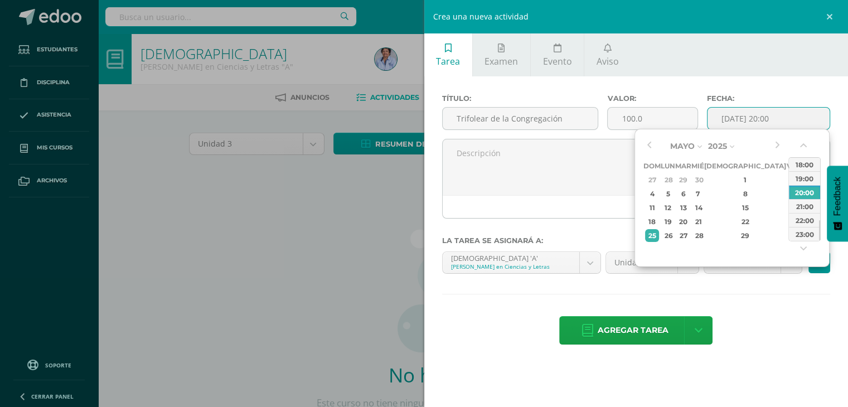
click at [717, 288] on div "Título: Trifolear de la Congregación Valor: 100.0 Fecha: 2025-05-25 20:00 La ta…" at bounding box center [636, 220] width 424 height 288
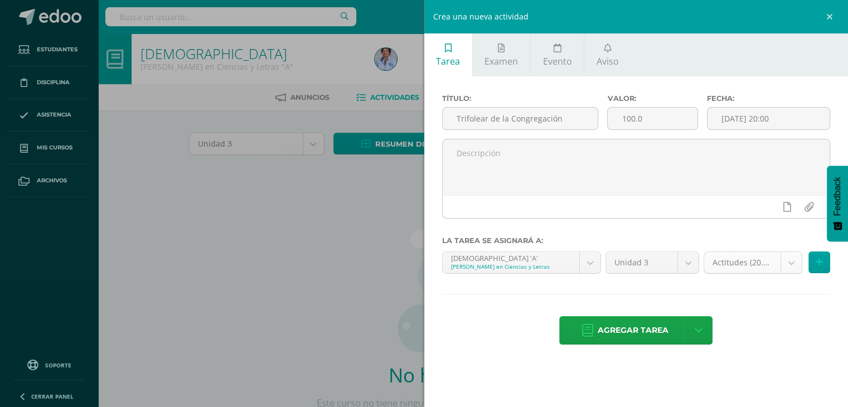
click at [792, 258] on body "Estudiantes Disciplina Asistencia Mis cursos Archivos Soporte Centro de ayuda Ú…" at bounding box center [424, 239] width 848 height 479
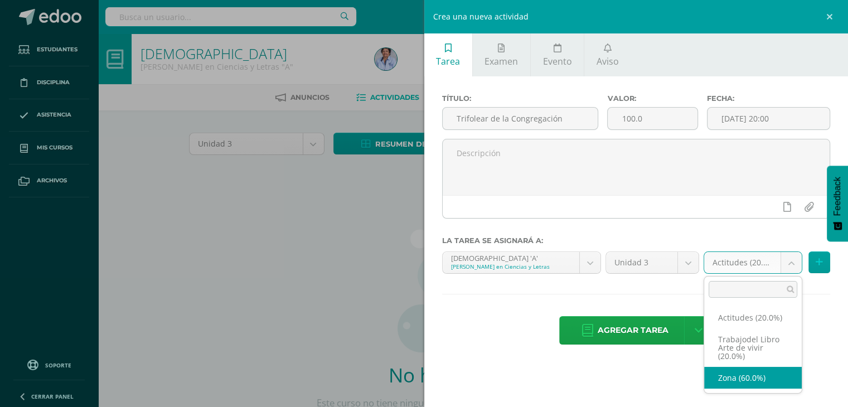
select select "126605"
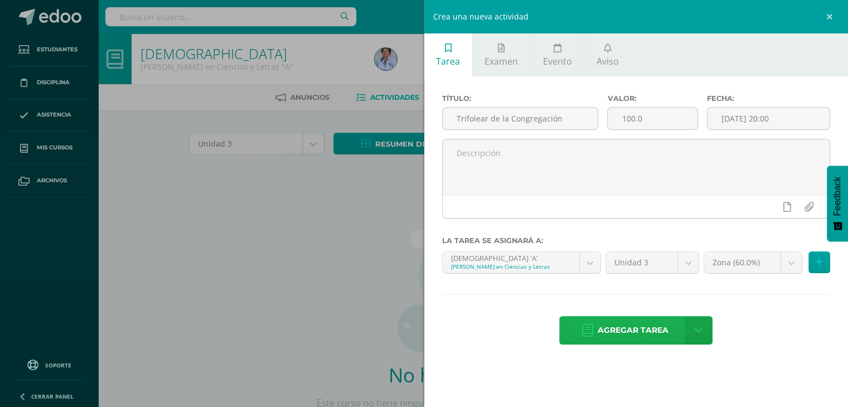
click at [637, 326] on span "Agregar tarea" at bounding box center [633, 330] width 71 height 27
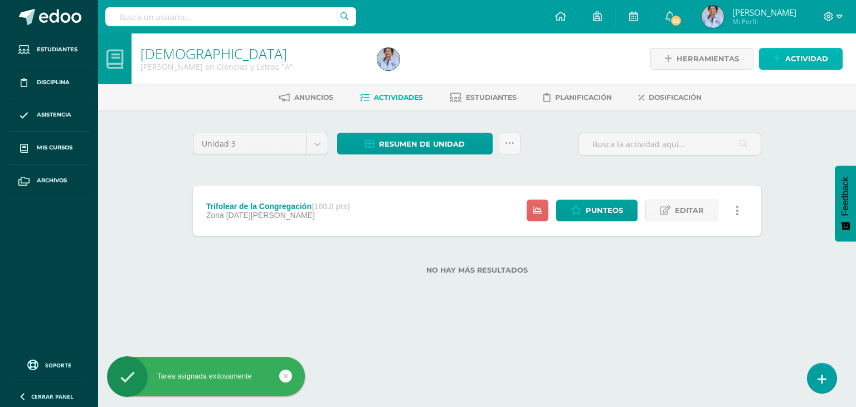
click at [809, 51] on span "Actividad" at bounding box center [807, 59] width 43 height 21
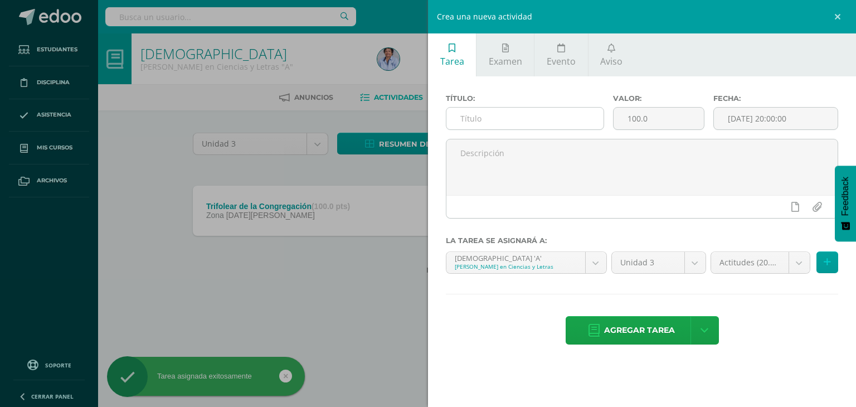
click at [486, 110] on input "text" at bounding box center [525, 119] width 157 height 22
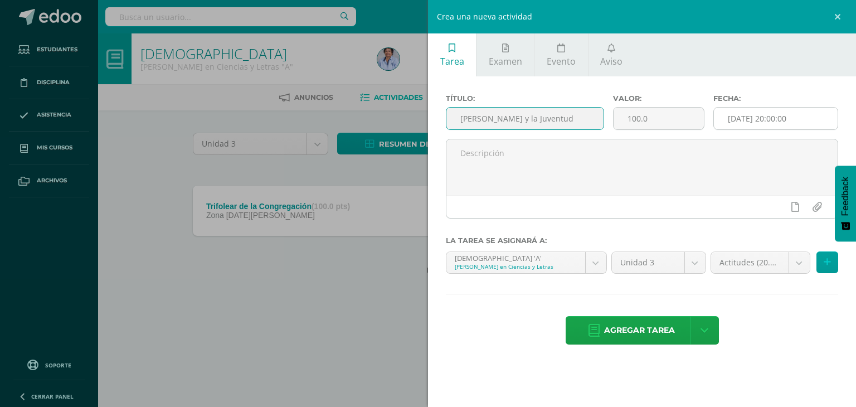
type input "María y la Juventud"
click at [742, 113] on input "[DATE] 20:00:00" at bounding box center [776, 119] width 124 height 22
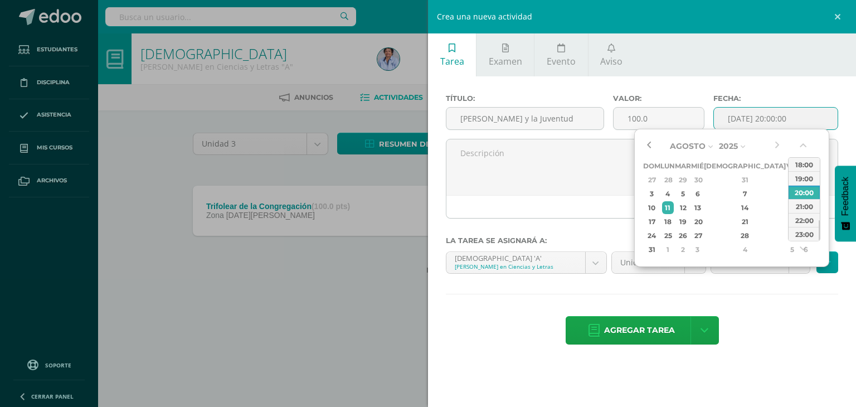
click at [648, 139] on button "button" at bounding box center [648, 146] width 11 height 17
click at [672, 191] on div "9" at bounding box center [668, 193] width 12 height 13
type input "2025-06-09 20:00"
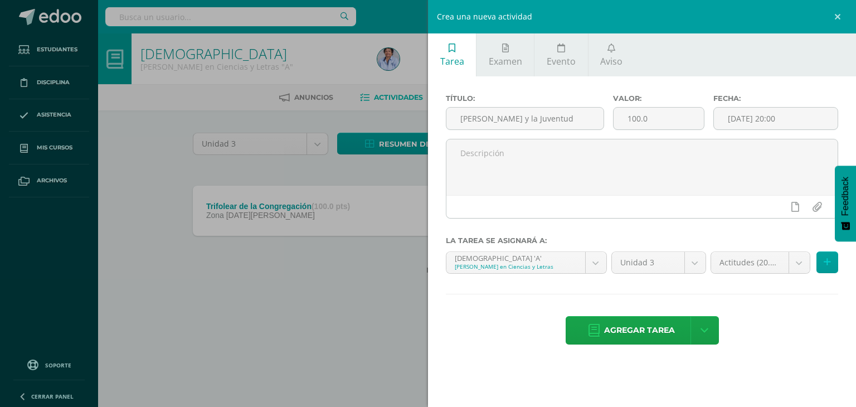
click at [725, 292] on div "Título: María y la Juventud Valor: 100.0 Fecha: 2025-06-09 20:00 La tarea se as…" at bounding box center [642, 220] width 428 height 288
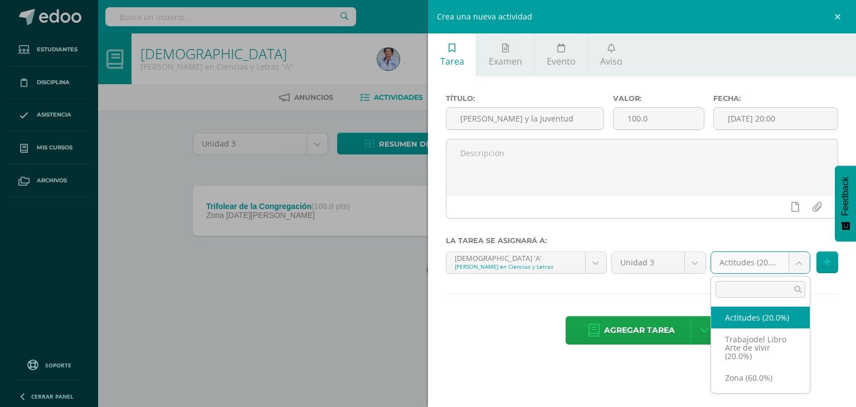
click at [799, 256] on body "Tarea asignada exitosamente Estudiantes Disciplina Asistencia Mis cursos Archiv…" at bounding box center [428, 155] width 856 height 310
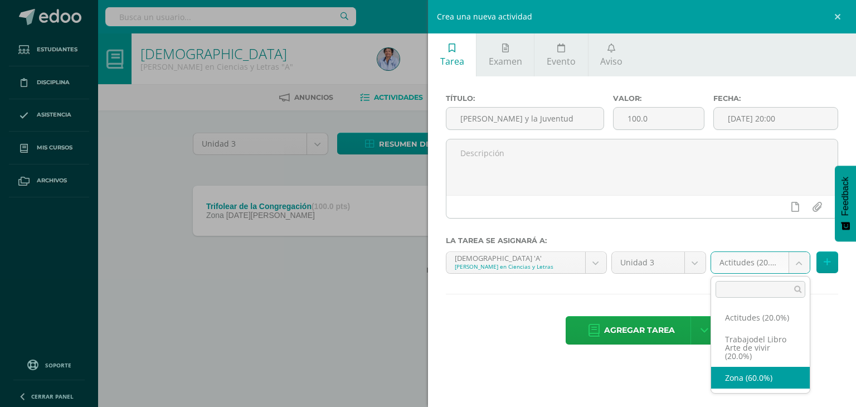
select select "126605"
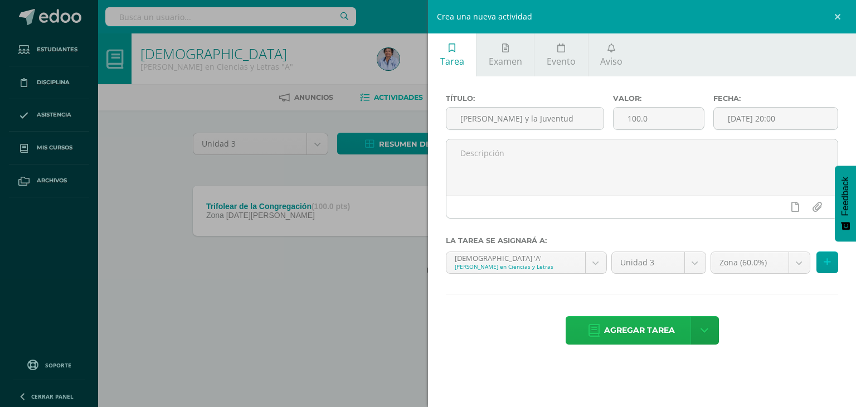
click at [641, 328] on span "Agregar tarea" at bounding box center [639, 330] width 71 height 27
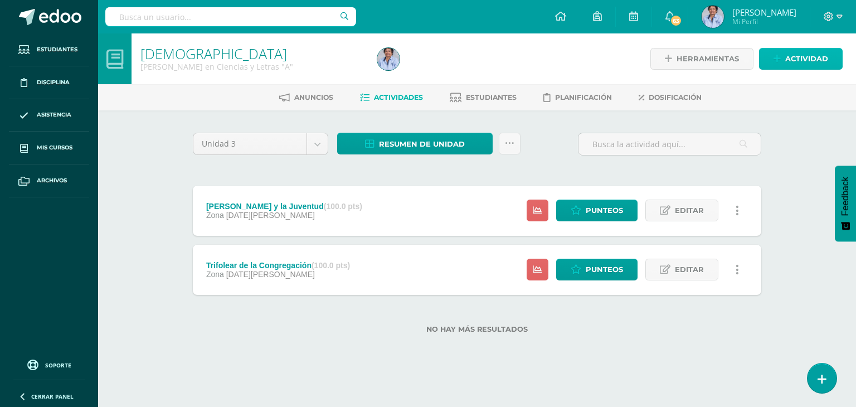
click at [798, 59] on span "Actividad" at bounding box center [807, 59] width 43 height 21
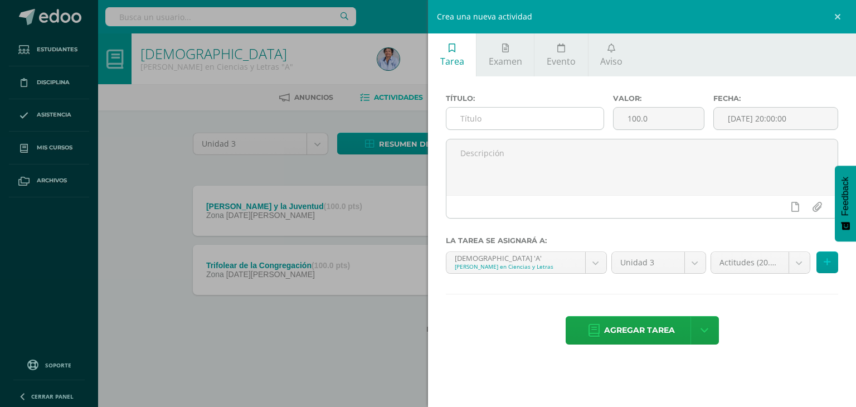
click at [555, 108] on input "text" at bounding box center [525, 119] width 157 height 22
type input "[PERSON_NAME] ante las mujeres"
click at [750, 118] on input "[DATE] 20:00:00" at bounding box center [776, 119] width 124 height 22
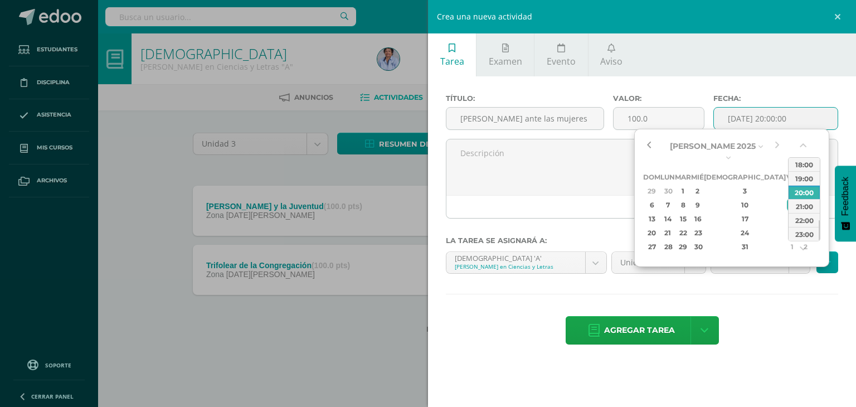
click at [646, 142] on button "button" at bounding box center [648, 146] width 11 height 17
click at [671, 212] on div "14" at bounding box center [668, 218] width 12 height 13
type input "[DATE] 20:00"
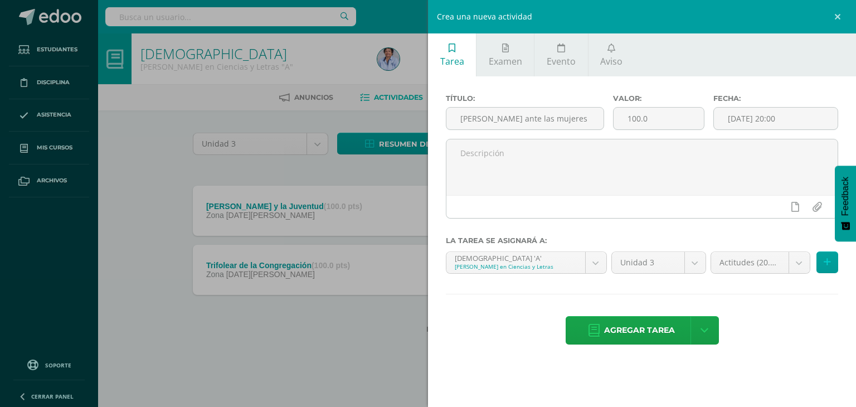
click at [774, 284] on div "Título: [PERSON_NAME] ante las mujeres Valor: 100.0 Fecha: [DATE] 20:00 La tare…" at bounding box center [642, 220] width 428 height 288
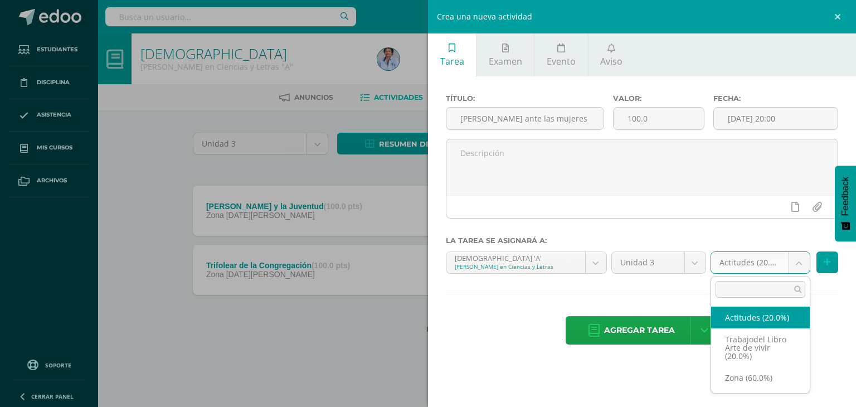
click at [803, 255] on body "Tarea asignada exitosamente Estudiantes Disciplina Asistencia Mis cursos Archiv…" at bounding box center [428, 184] width 856 height 369
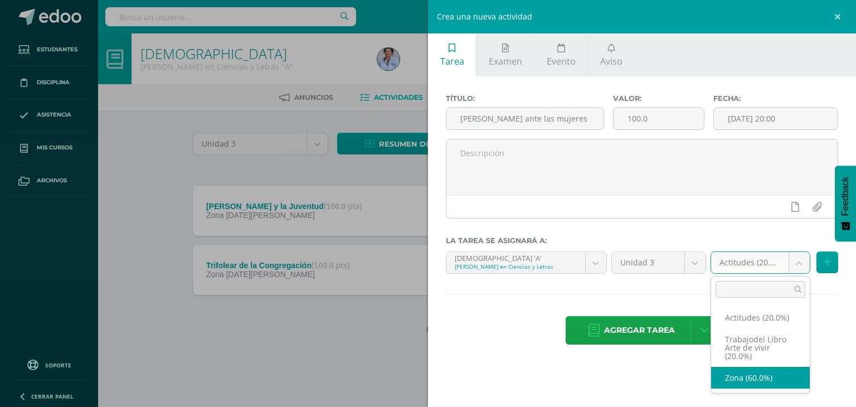
select select "126605"
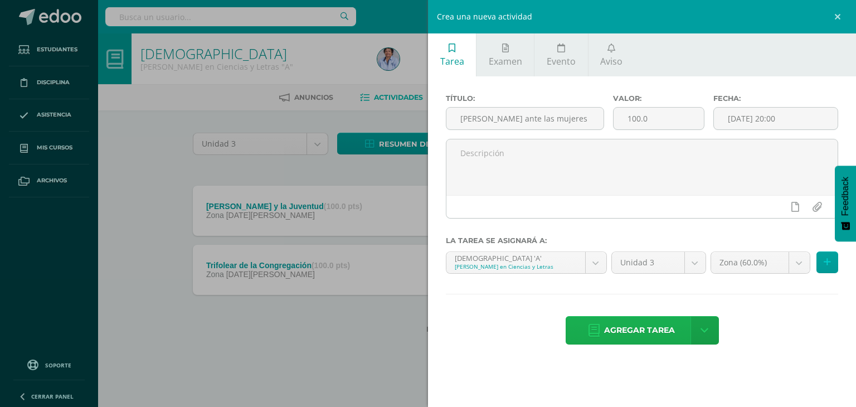
click at [631, 324] on span "Agregar tarea" at bounding box center [639, 330] width 71 height 27
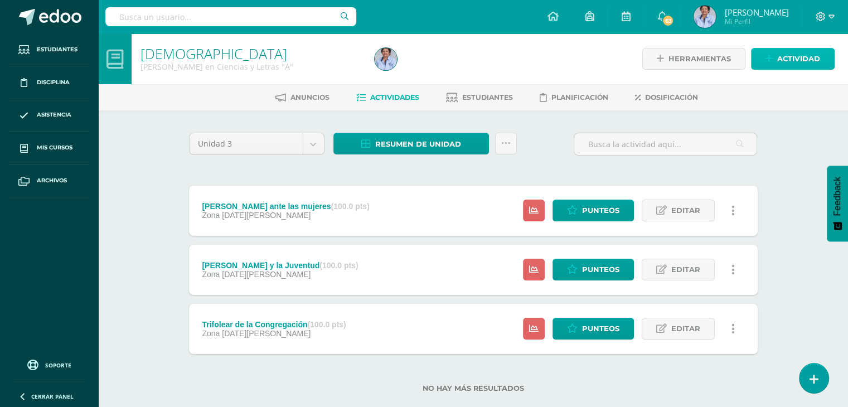
click at [803, 54] on span "Actividad" at bounding box center [798, 59] width 43 height 21
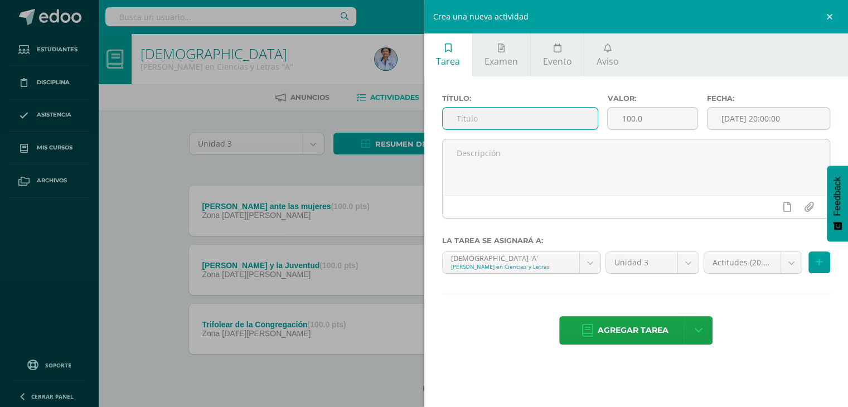
click at [549, 123] on input "text" at bounding box center [521, 119] width 156 height 22
type input "Actividad de [DATE][PERSON_NAME]"
click at [756, 120] on input "[DATE] 20:00:00" at bounding box center [768, 119] width 123 height 22
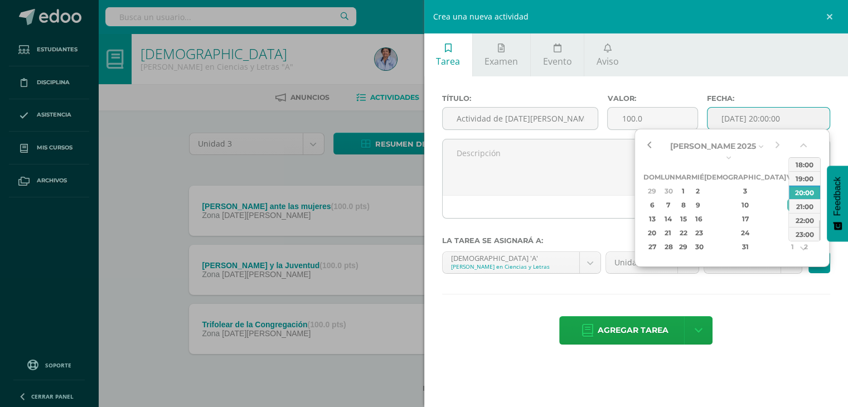
click at [649, 142] on button "button" at bounding box center [648, 146] width 11 height 17
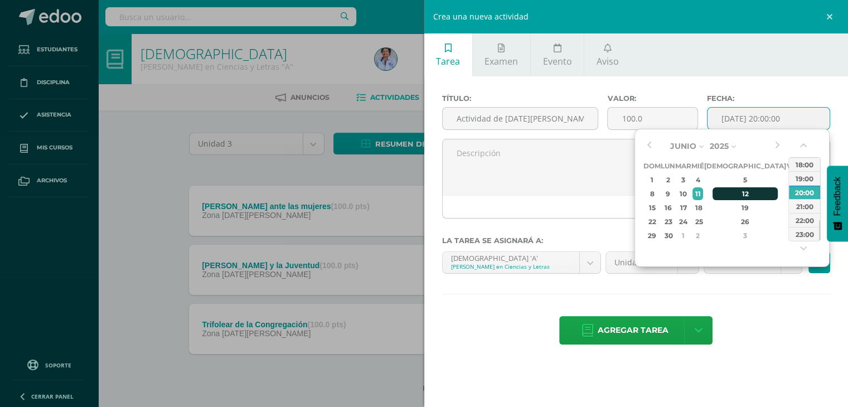
click at [736, 190] on div "12" at bounding box center [745, 193] width 66 height 13
type input "2025-06-12 20:00"
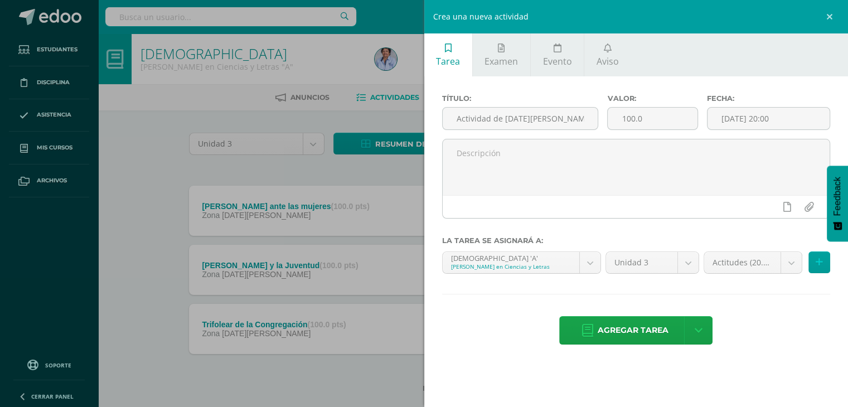
click at [740, 294] on hr at bounding box center [636, 294] width 389 height 1
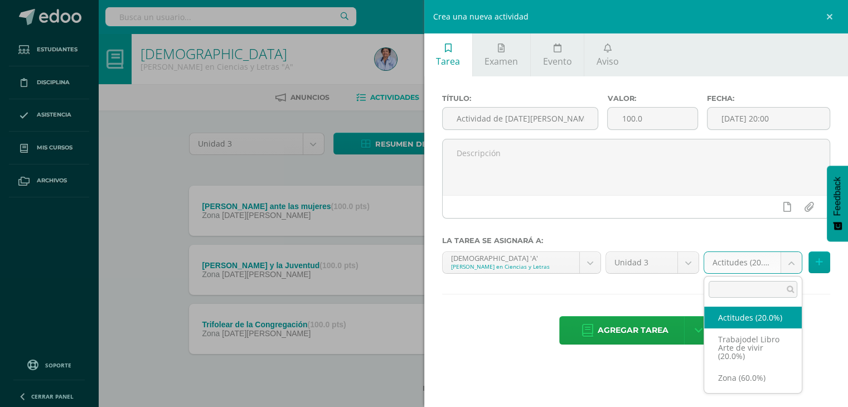
click at [792, 254] on body "Tarea asignada exitosamente Estudiantes Disciplina Asistencia Mis cursos Archiv…" at bounding box center [424, 214] width 848 height 428
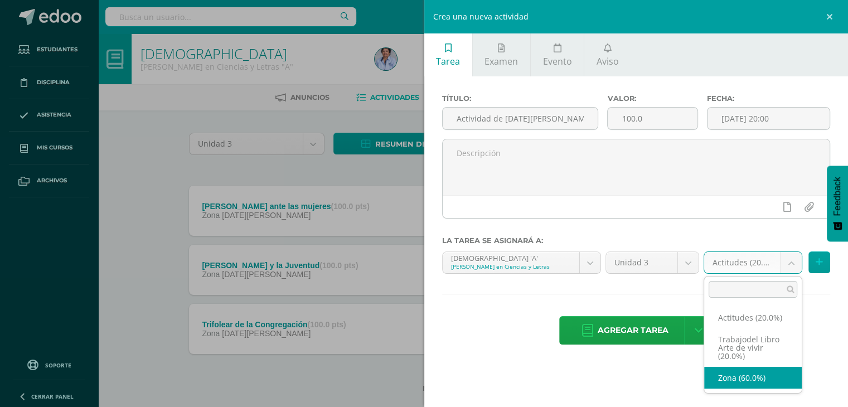
select select "126605"
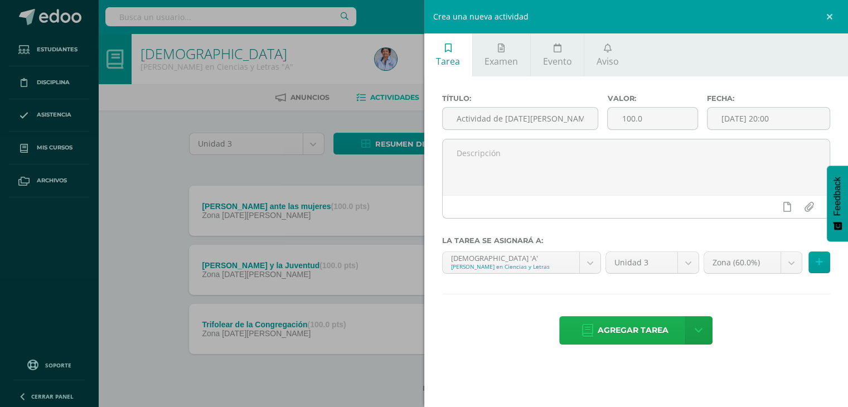
click at [632, 327] on span "Agregar tarea" at bounding box center [633, 330] width 71 height 27
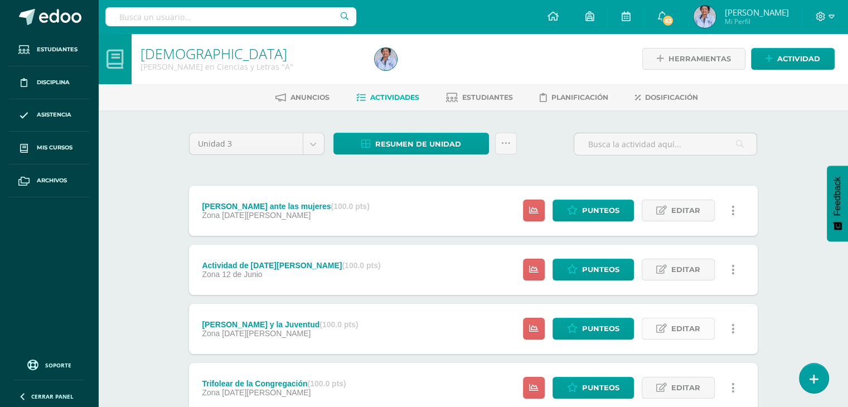
click at [678, 326] on span "Editar" at bounding box center [685, 328] width 29 height 21
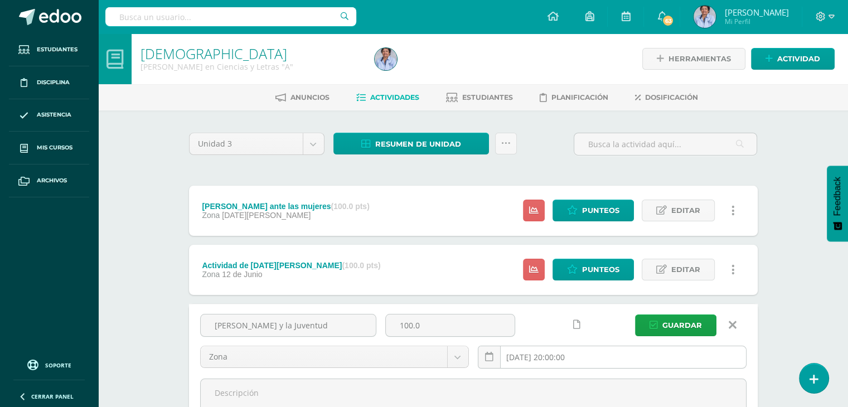
click at [532, 356] on input "[DATE] 20:00:00" at bounding box center [612, 357] width 268 height 22
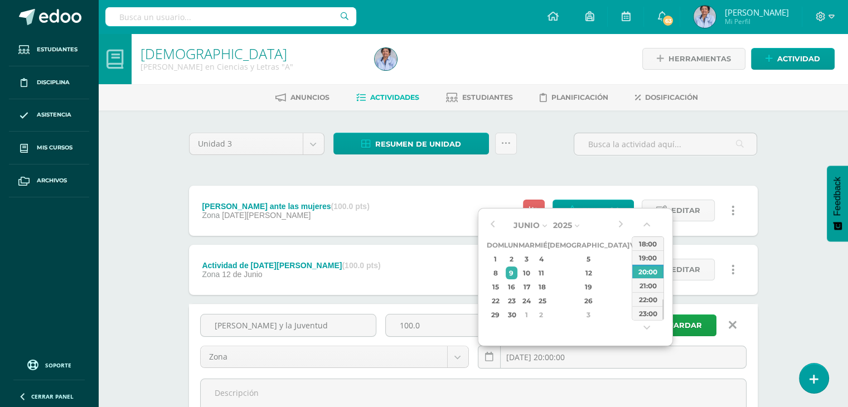
type input "[DATE] 20:00"
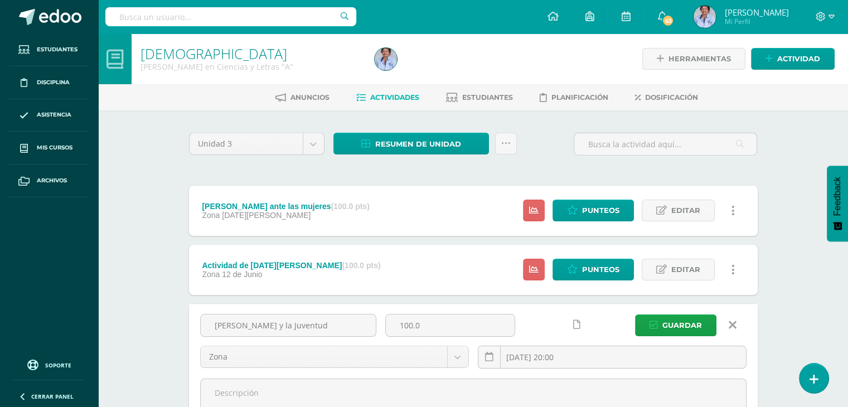
click at [788, 288] on div "[DEMOGRAPHIC_DATA] [PERSON_NAME] en Ciencias y Letras "A" Herramientas Detalle …" at bounding box center [473, 339] width 750 height 613
click at [668, 319] on span "Guardar" at bounding box center [682, 325] width 40 height 21
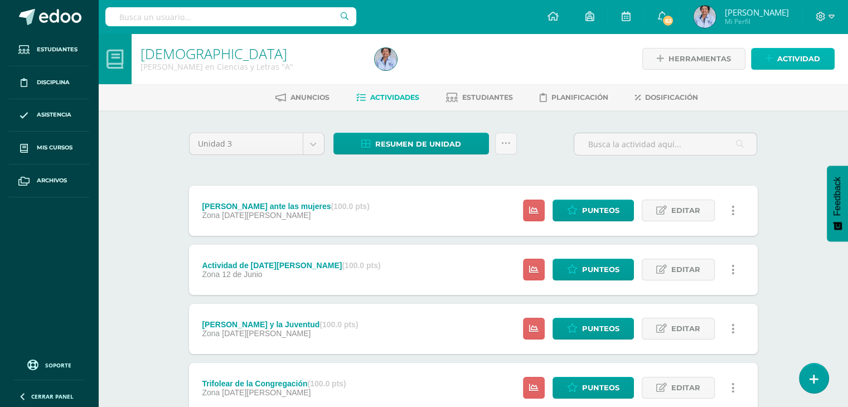
click at [801, 56] on span "Actividad" at bounding box center [798, 59] width 43 height 21
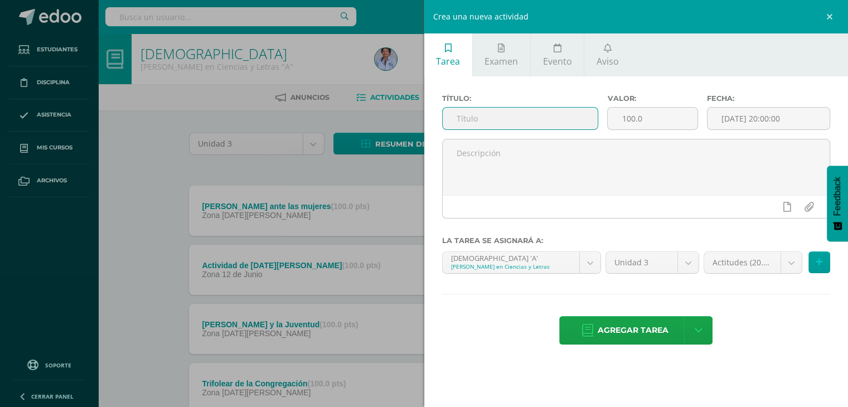
click at [512, 118] on input "text" at bounding box center [521, 119] width 156 height 22
type input "Actividad del Libro El Arte de Vivir"
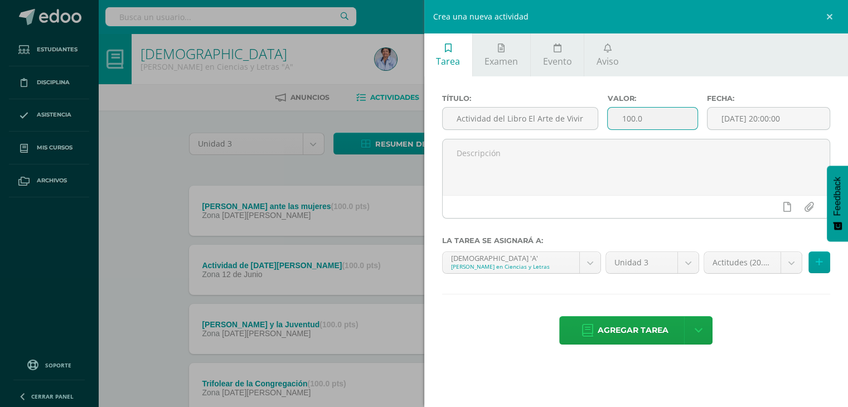
click at [644, 114] on input "100.0" at bounding box center [652, 119] width 89 height 22
click at [625, 118] on input "100.0" at bounding box center [652, 119] width 89 height 22
type input "200.0"
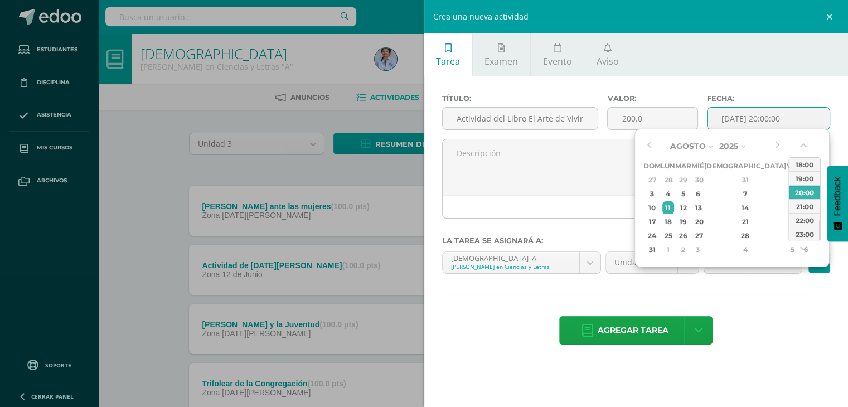
click at [760, 116] on input "[DATE] 20:00:00" at bounding box center [768, 119] width 123 height 22
click at [690, 189] on div "5" at bounding box center [683, 193] width 13 height 13
click at [702, 190] on div "6" at bounding box center [697, 193] width 10 height 13
type input "2025-08-06 20:00"
click at [792, 314] on div "Título: Actividad del Libro El Arte de Vivir Valor: 200.0 Fecha: 2025-08-06 20:…" at bounding box center [636, 220] width 424 height 288
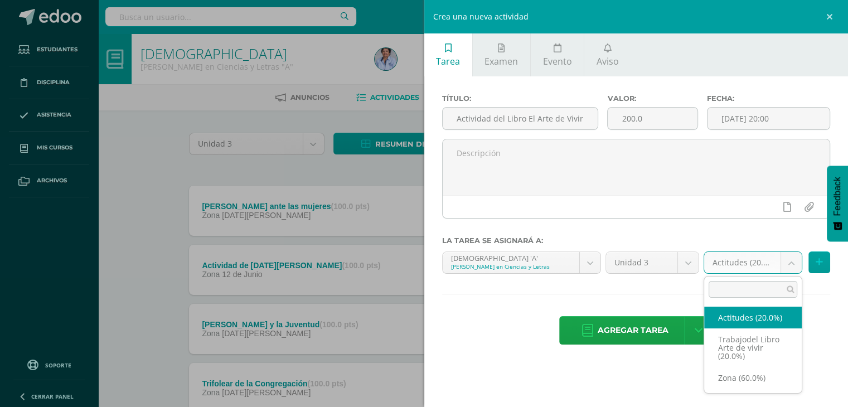
click at [792, 256] on body "La tarea María y la Juventud fue editada exitosamente. Estudiantes Disciplina A…" at bounding box center [424, 243] width 848 height 487
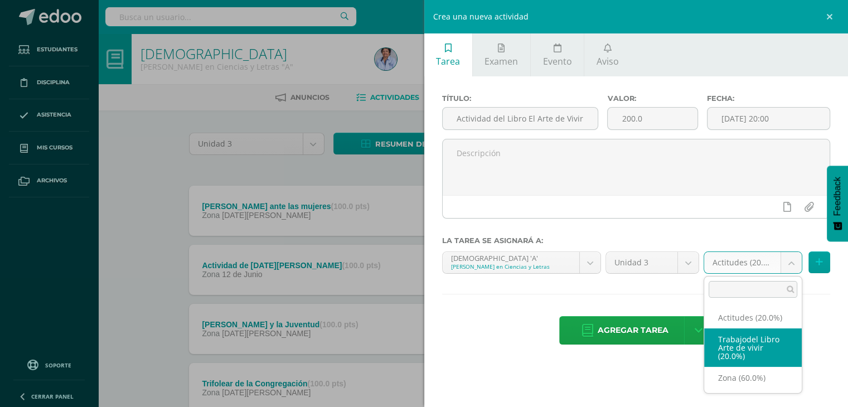
select select "126606"
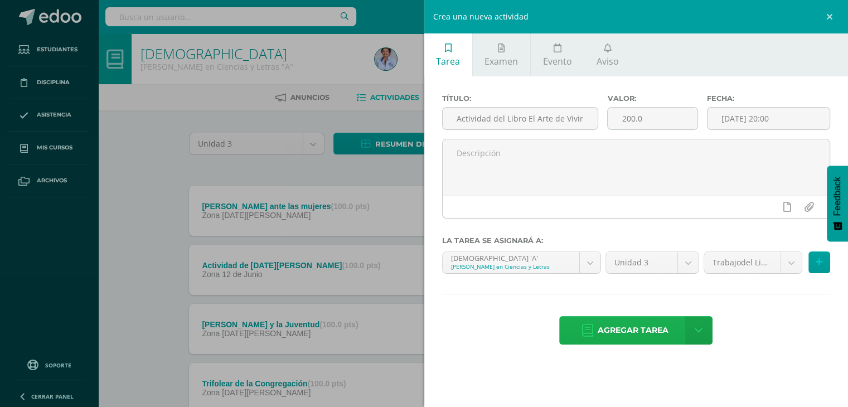
click at [632, 327] on span "Agregar tarea" at bounding box center [633, 330] width 71 height 27
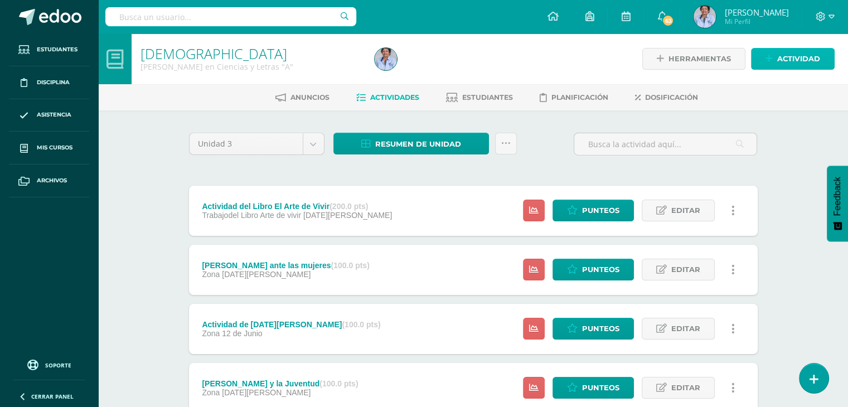
click at [786, 55] on span "Actividad" at bounding box center [798, 59] width 43 height 21
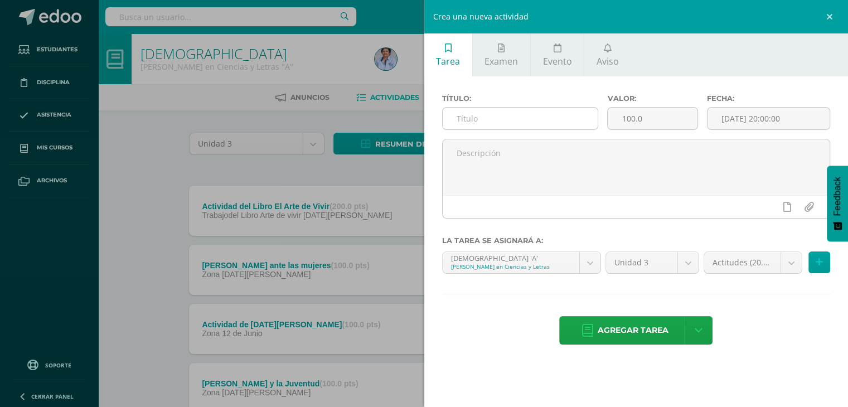
click at [509, 111] on input "text" at bounding box center [521, 119] width 156 height 22
type input "[PERSON_NAME] ante las leyes"
click at [773, 111] on input "[DATE] 20:00:00" at bounding box center [768, 119] width 123 height 22
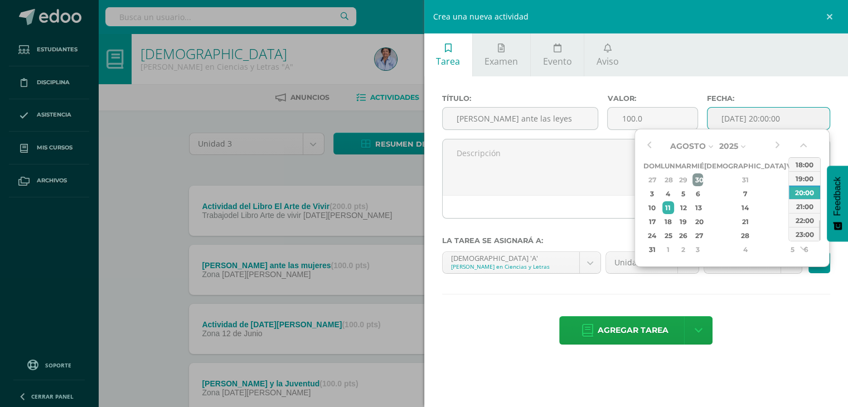
click at [702, 179] on div "30" at bounding box center [697, 179] width 10 height 13
type input "2025-07-30 20:00"
click at [769, 304] on div "Título: Jesús ante las leyes Valor: 100.0 Fecha: 2025-07-30 20:00 La tarea se a…" at bounding box center [636, 220] width 424 height 288
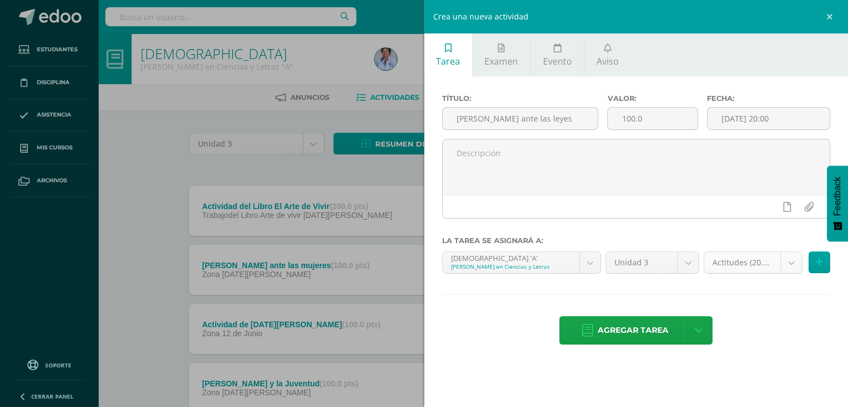
click at [794, 256] on body "Tarea asignada exitosamente Estudiantes Disciplina Asistencia Mis cursos Archiv…" at bounding box center [424, 273] width 848 height 546
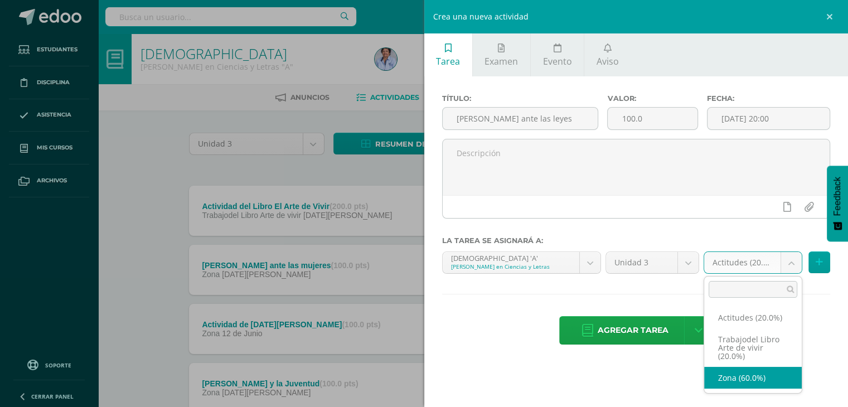
select select "126605"
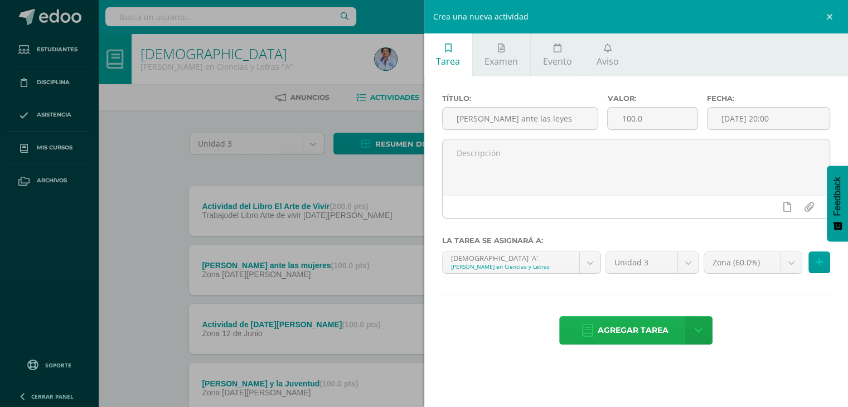
click at [607, 329] on span "Agregar tarea" at bounding box center [633, 330] width 71 height 27
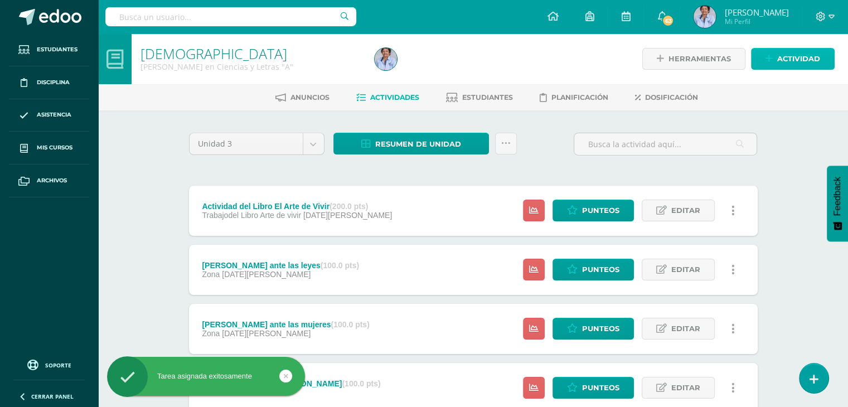
click at [794, 52] on span "Actividad" at bounding box center [798, 59] width 43 height 21
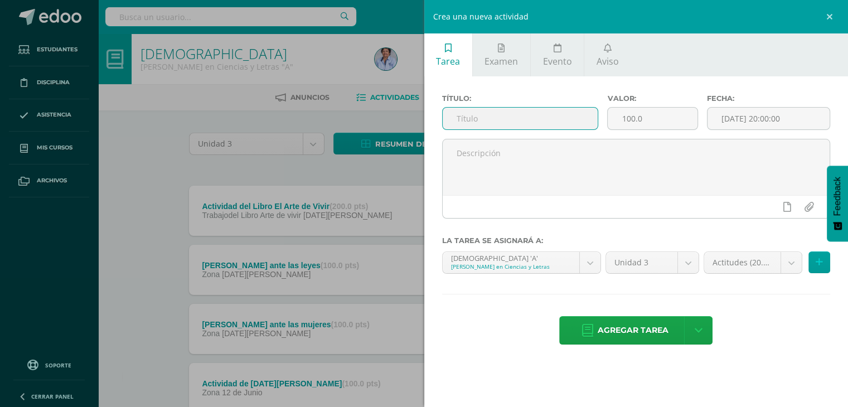
click at [544, 114] on input "text" at bounding box center [521, 119] width 156 height 22
type input "Ejercicios en el cuaderno"
click at [730, 118] on input "[DATE] 20:00:00" at bounding box center [768, 119] width 123 height 22
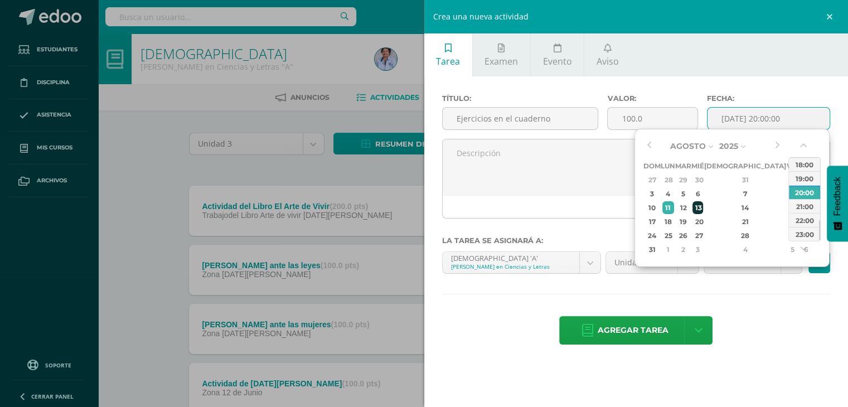
click at [702, 206] on div "13" at bounding box center [697, 207] width 10 height 13
type input "2025-08-13 20:00"
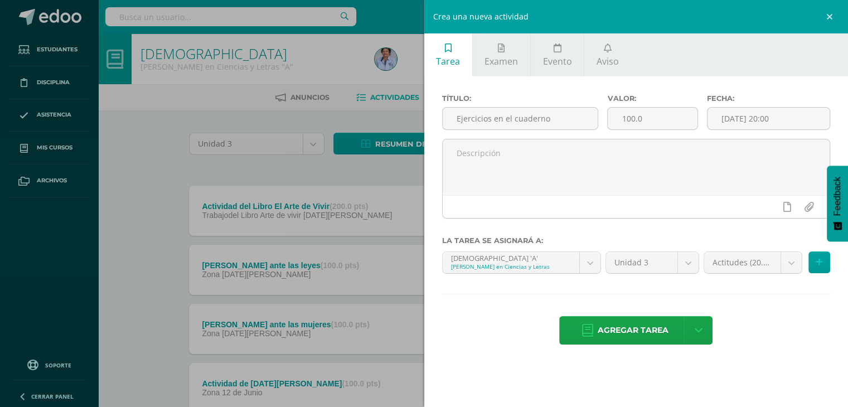
click at [754, 299] on div "Título: Ejercicios en el cuaderno Valor: 100.0 Fecha: 2025-08-13 20:00 La tarea…" at bounding box center [636, 220] width 424 height 288
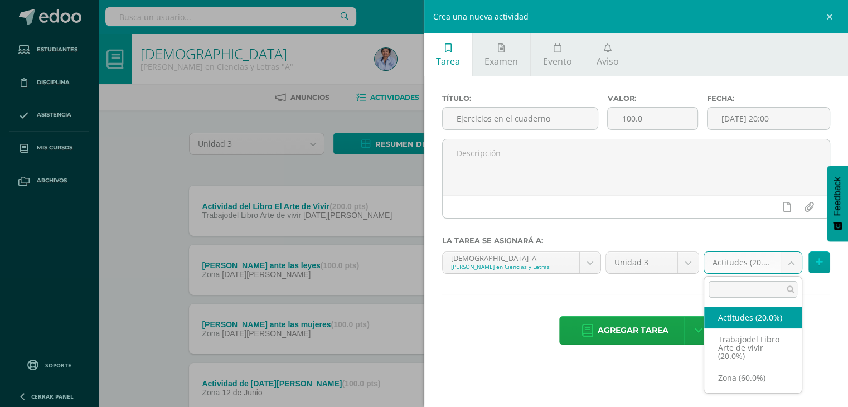
click at [794, 258] on body "Tarea asignada exitosamente Estudiantes Disciplina Asistencia Mis cursos Archiv…" at bounding box center [424, 302] width 848 height 605
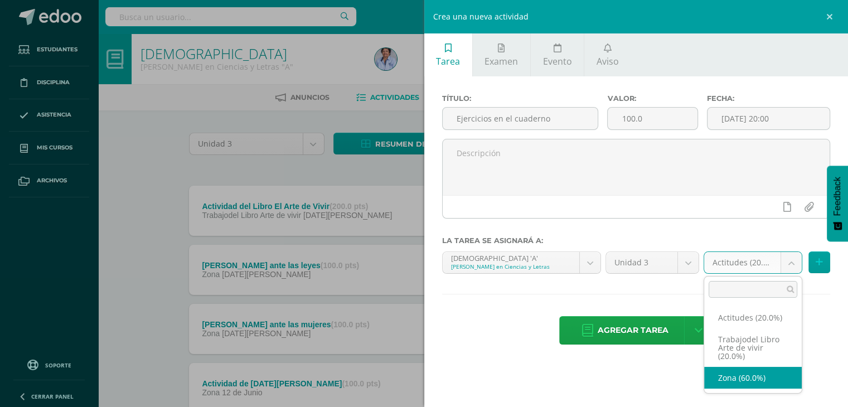
select select "126605"
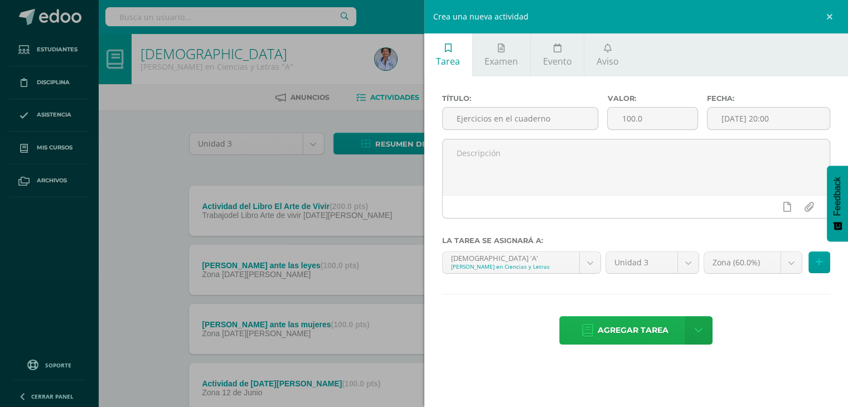
click at [641, 323] on span "Agregar tarea" at bounding box center [633, 330] width 71 height 27
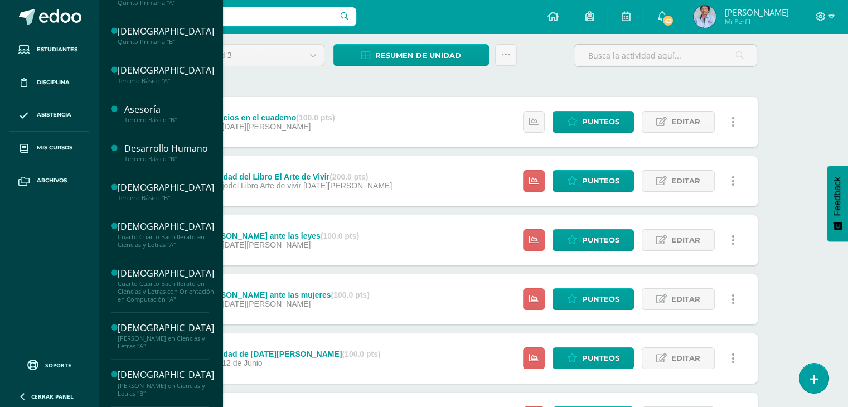
scroll to position [198, 0]
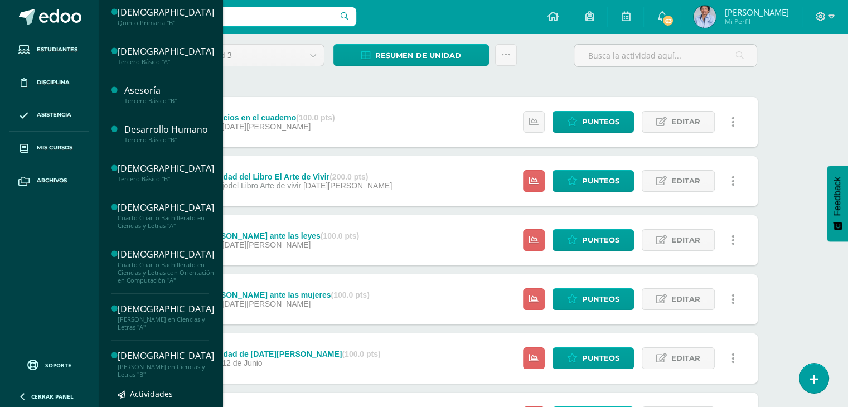
click at [172, 379] on div "[PERSON_NAME] en Ciencias y Letras "B"" at bounding box center [166, 371] width 96 height 16
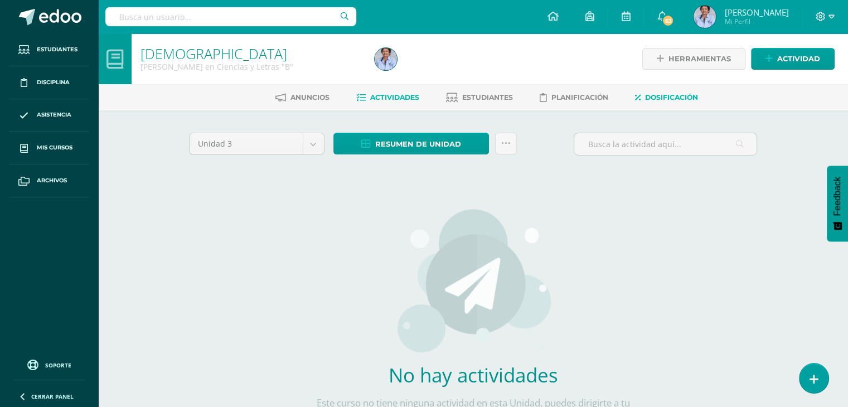
click at [670, 95] on span "Dosificación" at bounding box center [671, 97] width 53 height 8
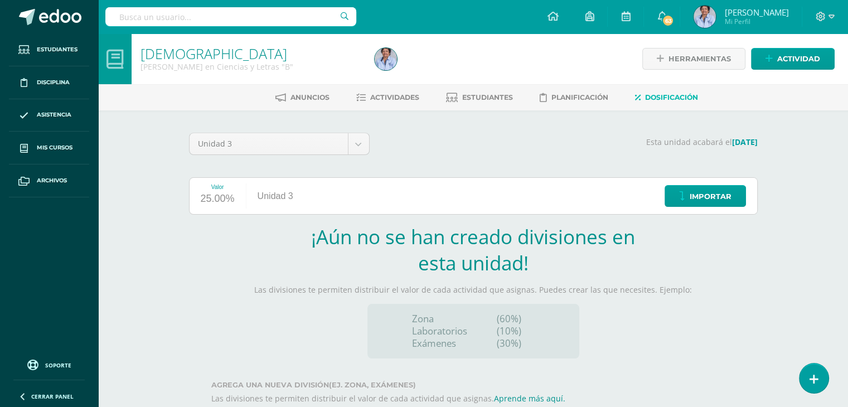
scroll to position [65, 0]
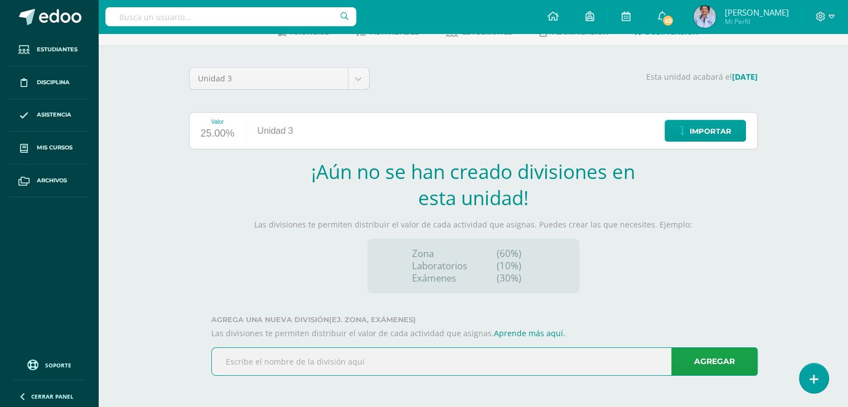
click at [361, 370] on input "text" at bounding box center [484, 361] width 545 height 27
type input "Zona"
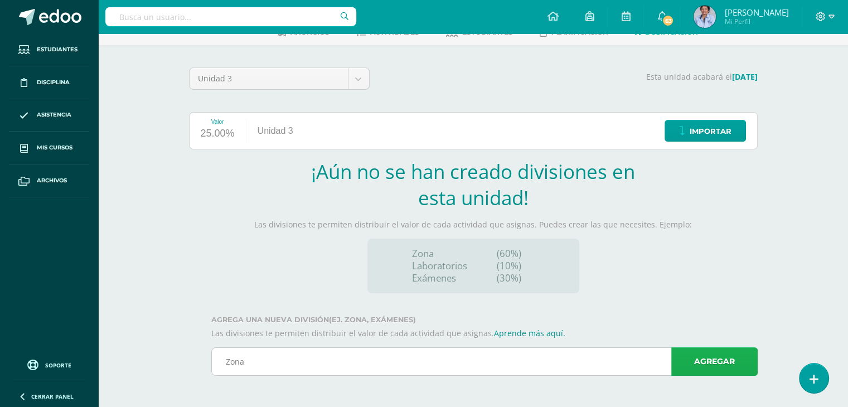
click at [719, 359] on link "Agregar" at bounding box center [714, 361] width 86 height 28
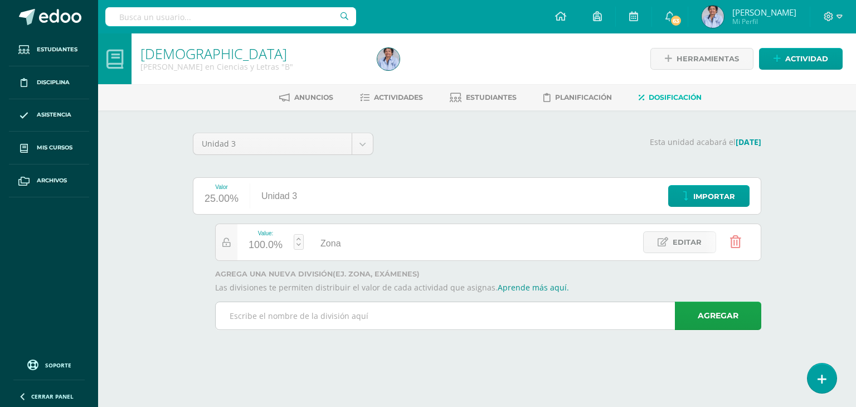
click at [421, 315] on input "text" at bounding box center [488, 315] width 545 height 27
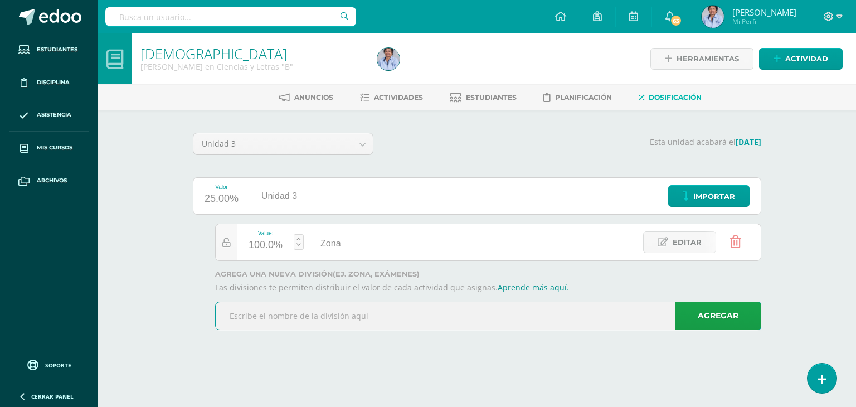
click at [398, 311] on input "text" at bounding box center [488, 315] width 545 height 27
type input "Trabajo del libro El Arte de Vivir"
click at [705, 311] on link "Agregar" at bounding box center [718, 316] width 86 height 28
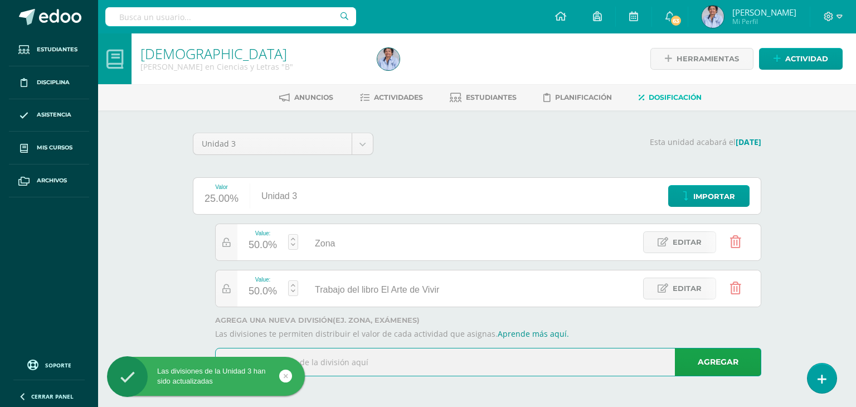
click at [340, 362] on input "text" at bounding box center [488, 361] width 545 height 27
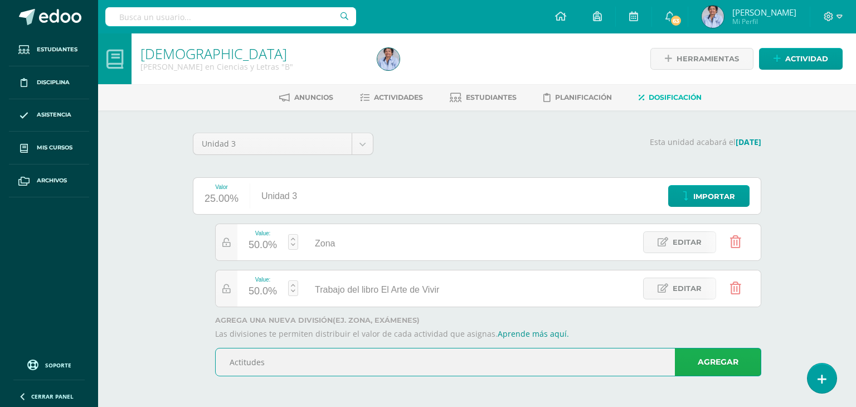
type input "Actitudes"
click at [702, 360] on link "Agregar" at bounding box center [718, 362] width 86 height 28
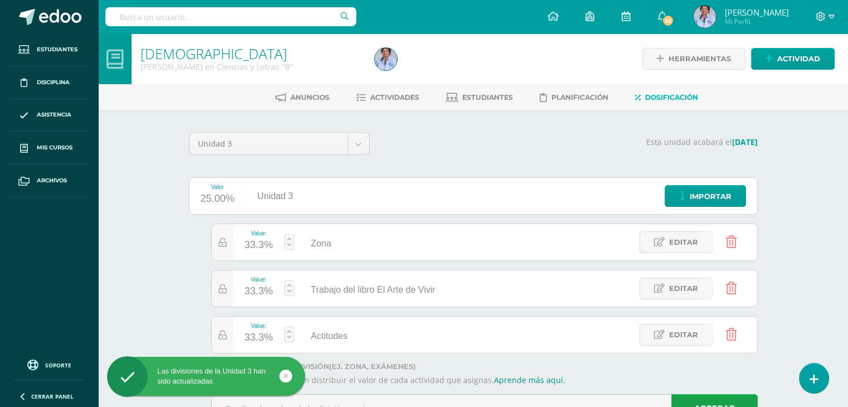
click at [288, 235] on link at bounding box center [289, 242] width 10 height 16
type input "60"
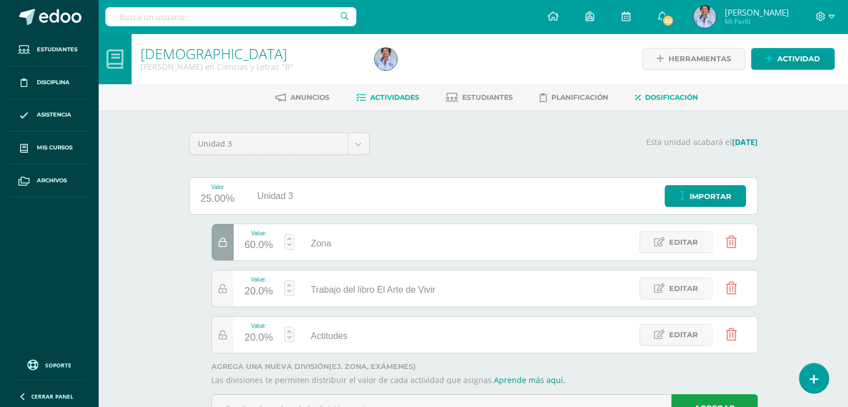
click at [399, 94] on span "Actividades" at bounding box center [394, 97] width 49 height 8
